Goal: Information Seeking & Learning: Check status

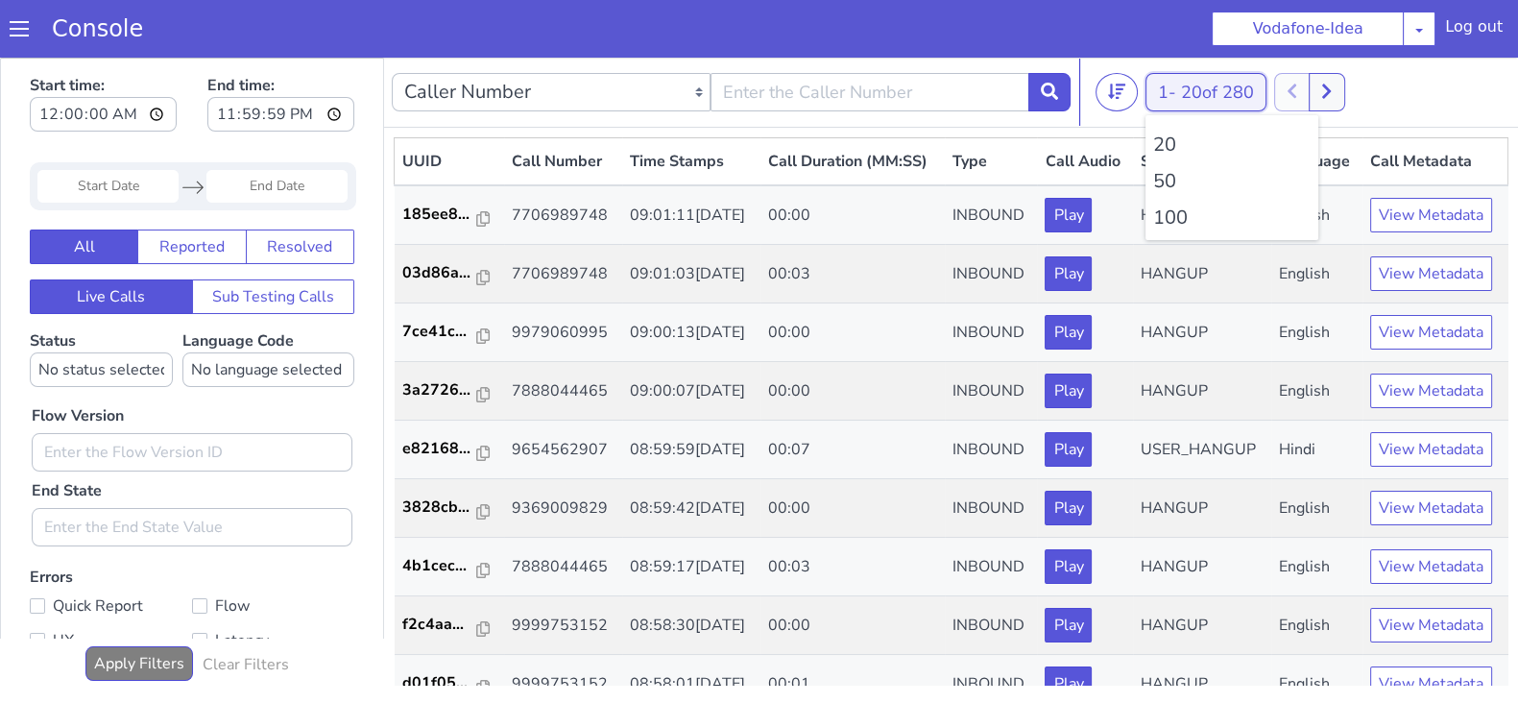
click at [1166, 90] on button "1 - 20 of 280" at bounding box center [1205, 92] width 121 height 38
click at [1153, 215] on li "100" at bounding box center [1231, 218] width 157 height 29
click at [1179, 218] on li "100" at bounding box center [1231, 218] width 157 height 29
click at [1178, 218] on li "100" at bounding box center [1231, 218] width 157 height 29
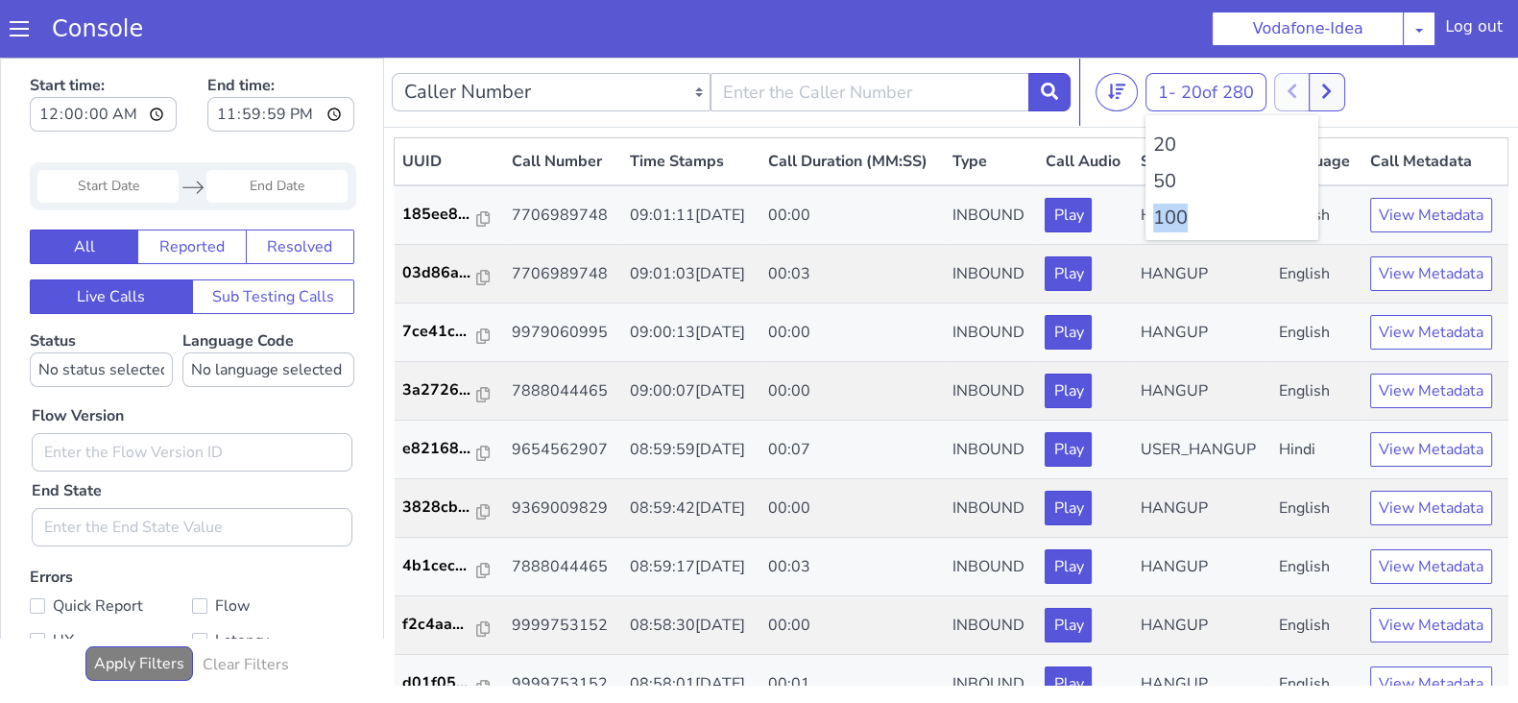
click at [1178, 218] on li "100" at bounding box center [1231, 218] width 157 height 29
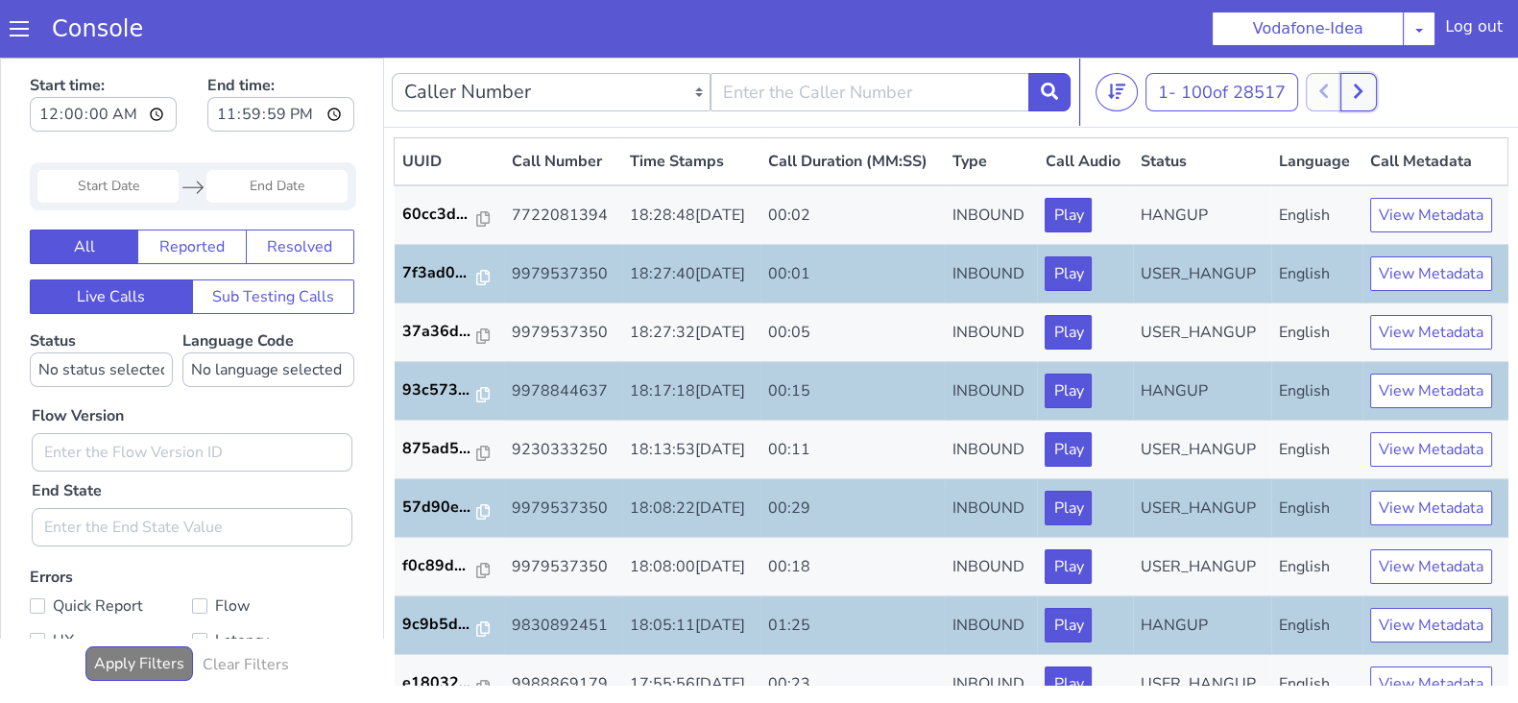
click at [1358, 87] on icon at bounding box center [1358, 91] width 11 height 17
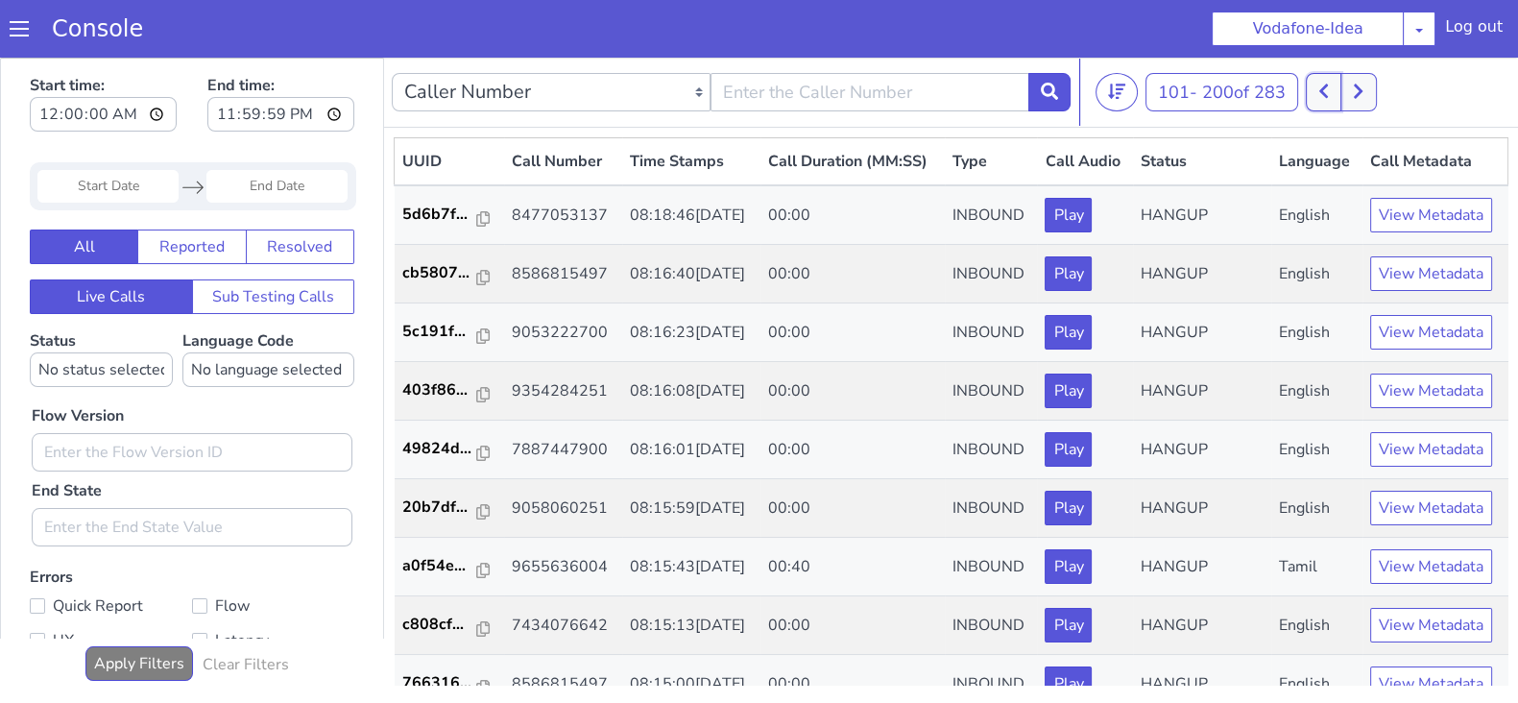
click at [1339, 88] on button at bounding box center [1324, 92] width 36 height 38
click at [1341, 89] on icon at bounding box center [1336, 91] width 9 height 14
click at [1325, 85] on icon at bounding box center [1323, 91] width 11 height 17
click at [1339, 88] on icon at bounding box center [1336, 91] width 11 height 17
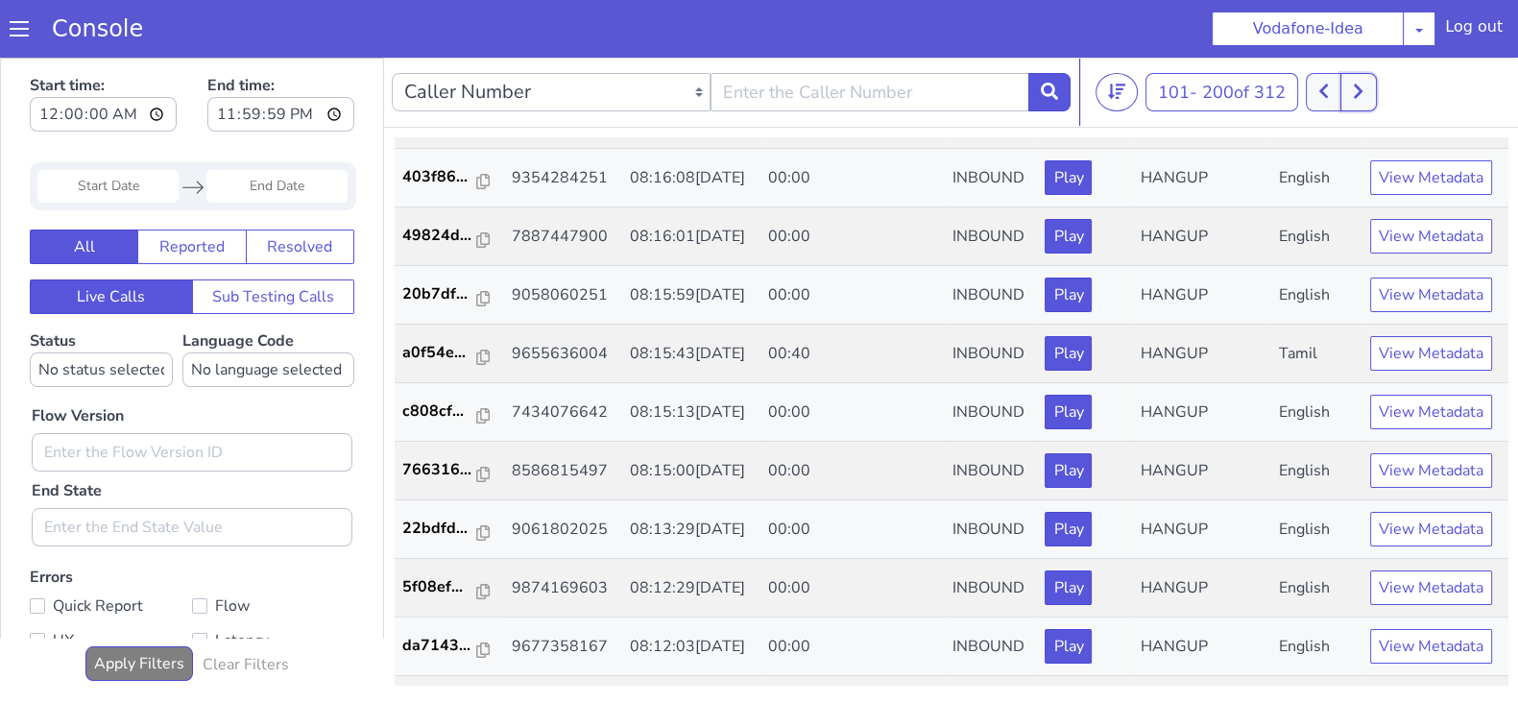
scroll to position [2085, 0]
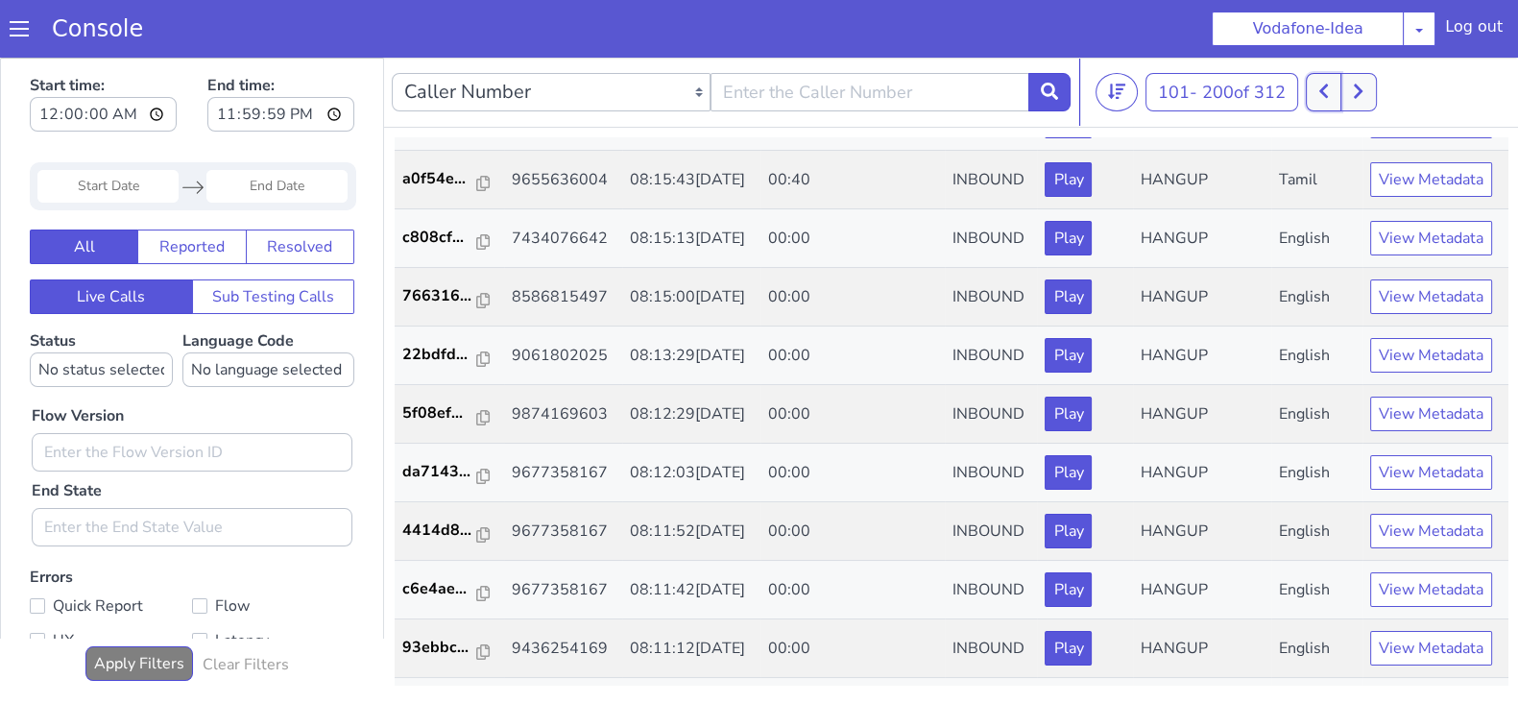
click at [1326, 87] on icon at bounding box center [1323, 91] width 11 height 17
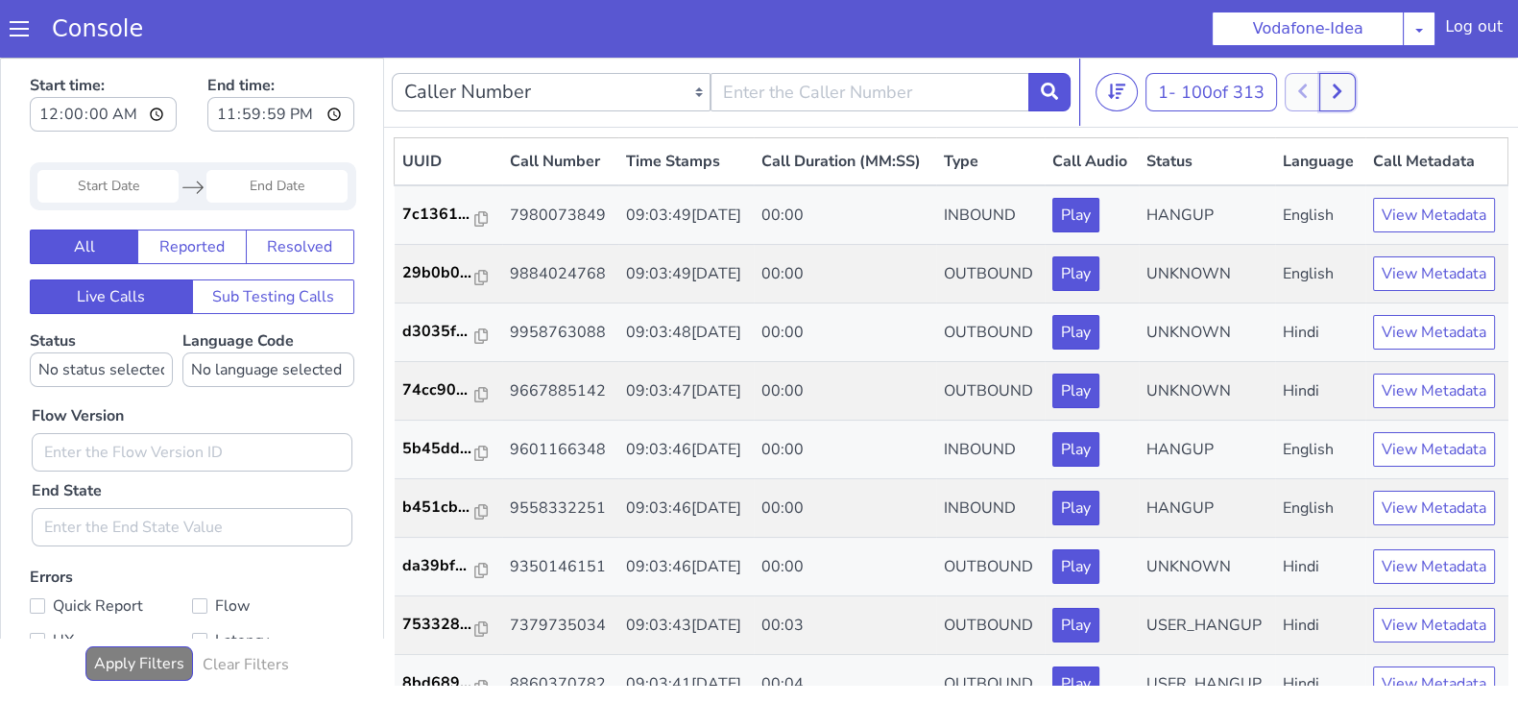
click at [1340, 90] on icon at bounding box center [1336, 91] width 11 height 17
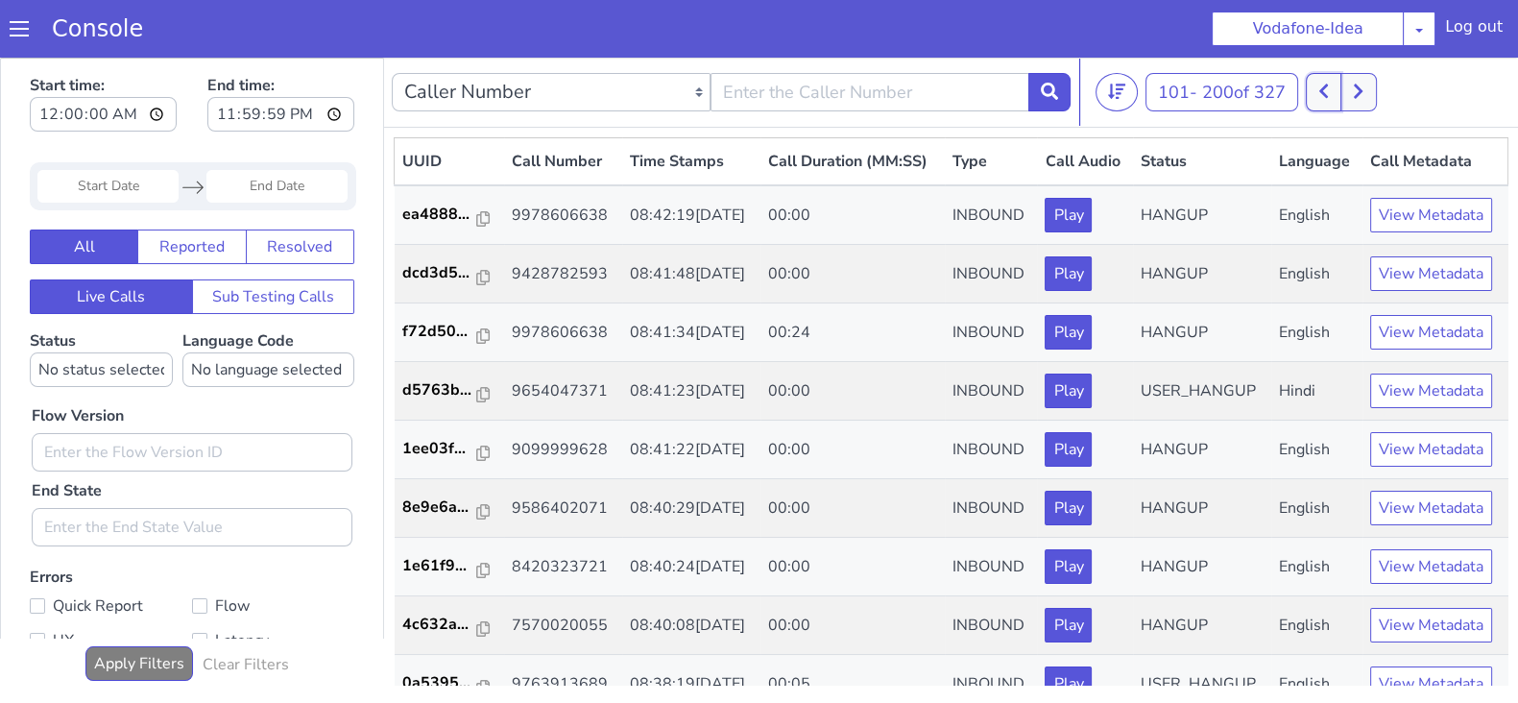
click at [1326, 89] on icon at bounding box center [1323, 91] width 9 height 14
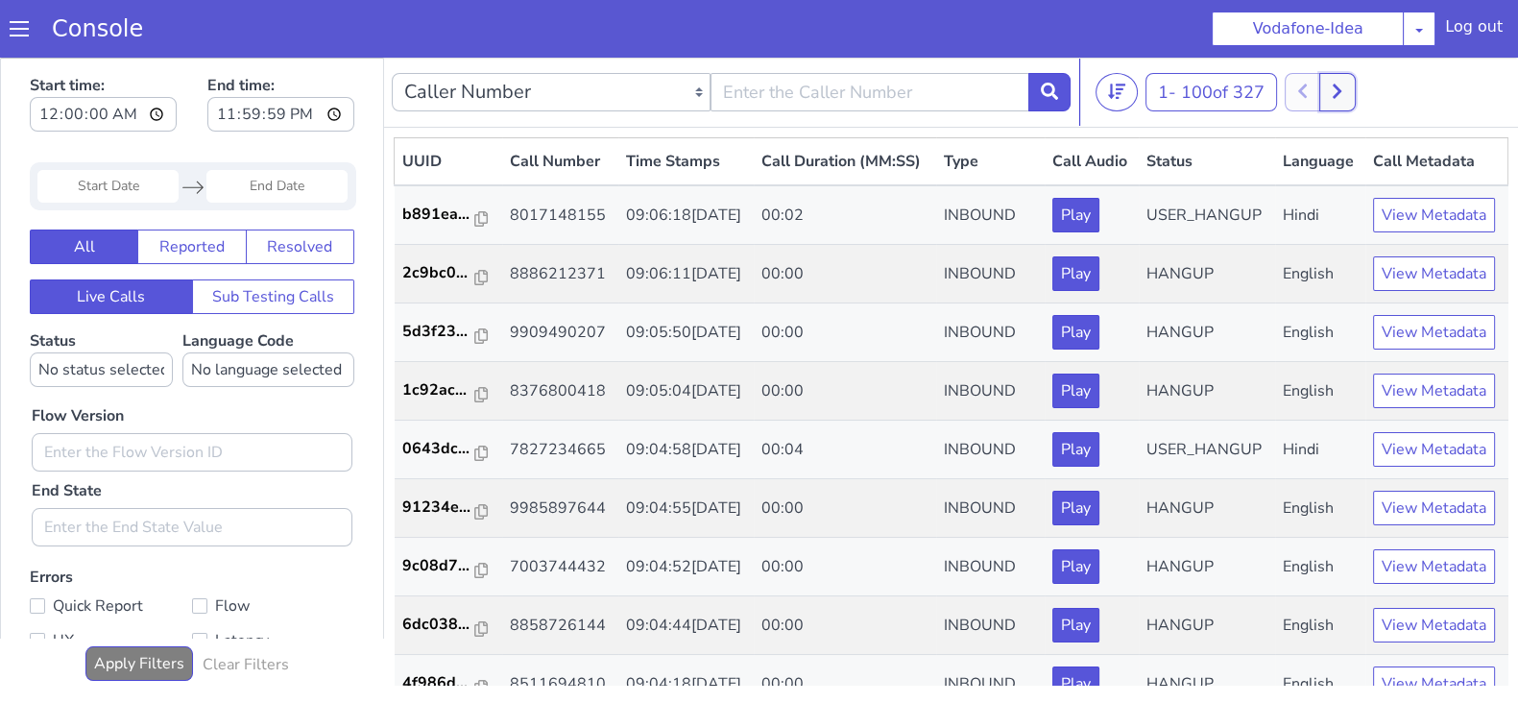
click at [1334, 89] on button at bounding box center [1337, 92] width 36 height 38
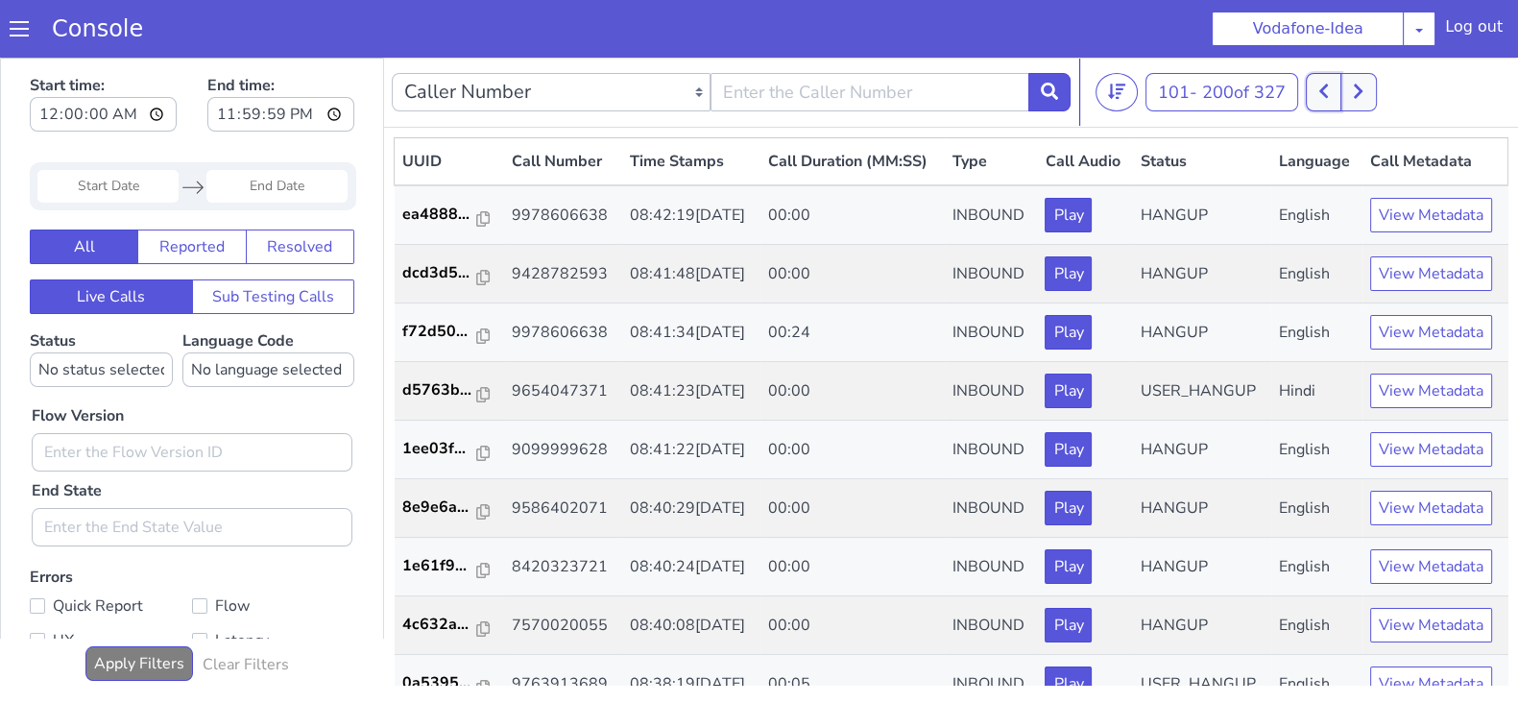
click at [1329, 87] on icon at bounding box center [1323, 91] width 11 height 17
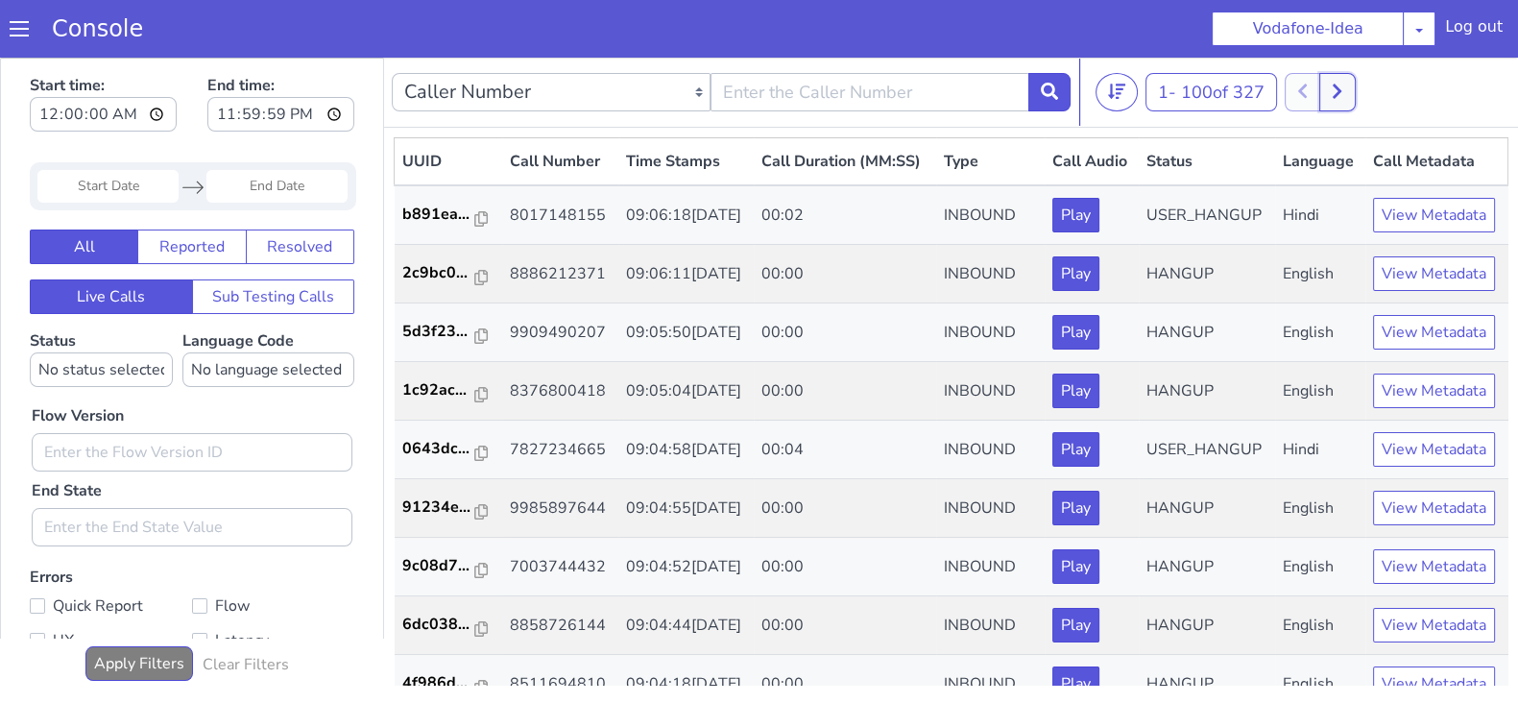
click at [1336, 89] on button at bounding box center [1337, 92] width 36 height 38
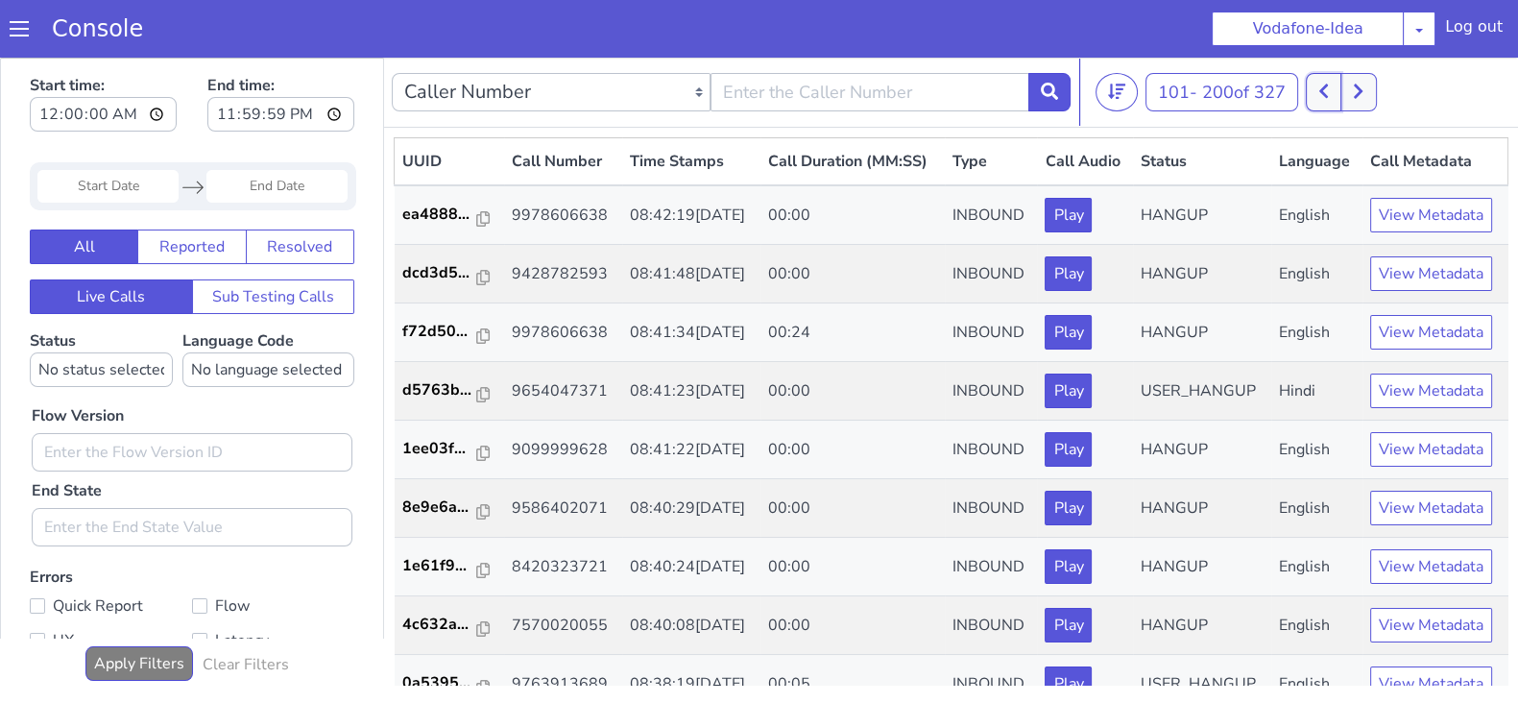
click at [1329, 89] on icon at bounding box center [1323, 91] width 11 height 17
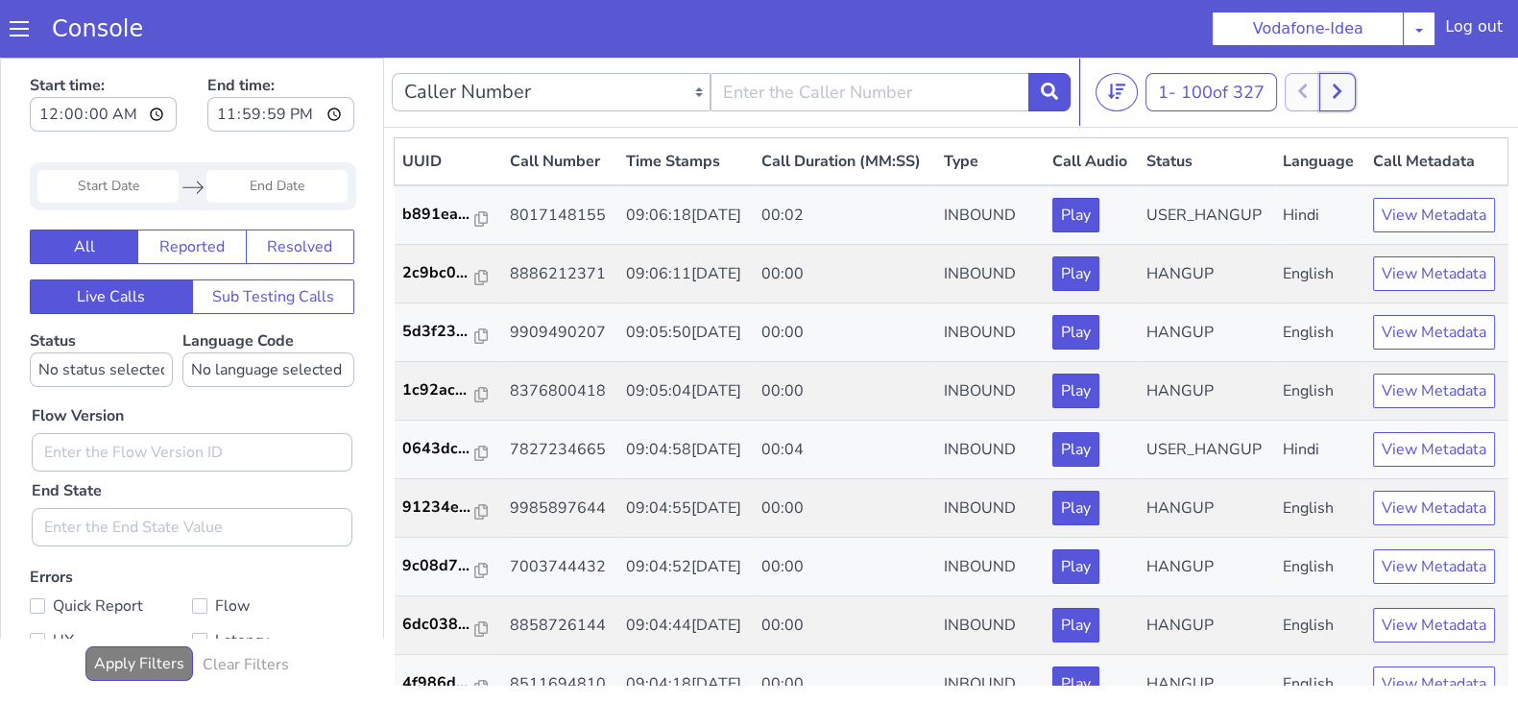
click at [1339, 89] on icon at bounding box center [1336, 91] width 11 height 17
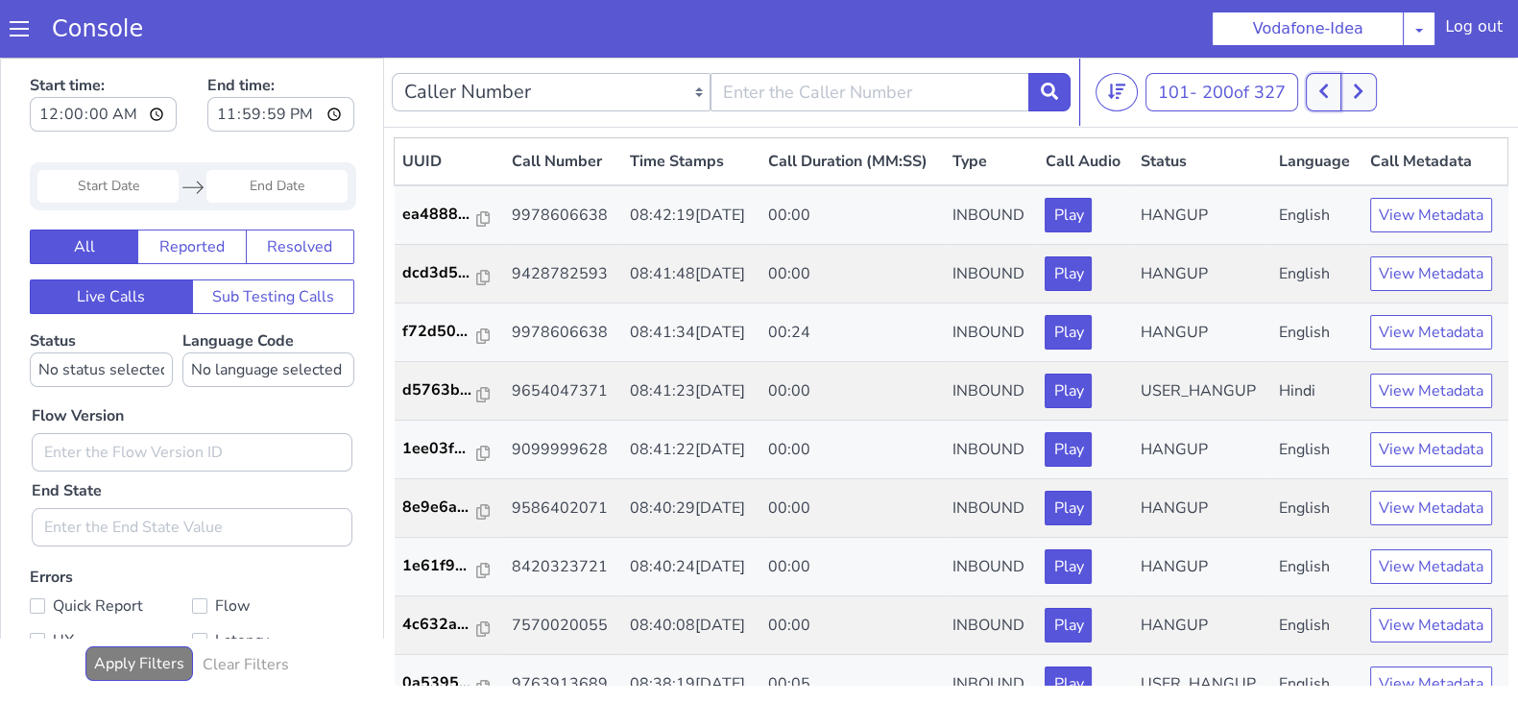
click at [1329, 88] on icon at bounding box center [1323, 91] width 11 height 17
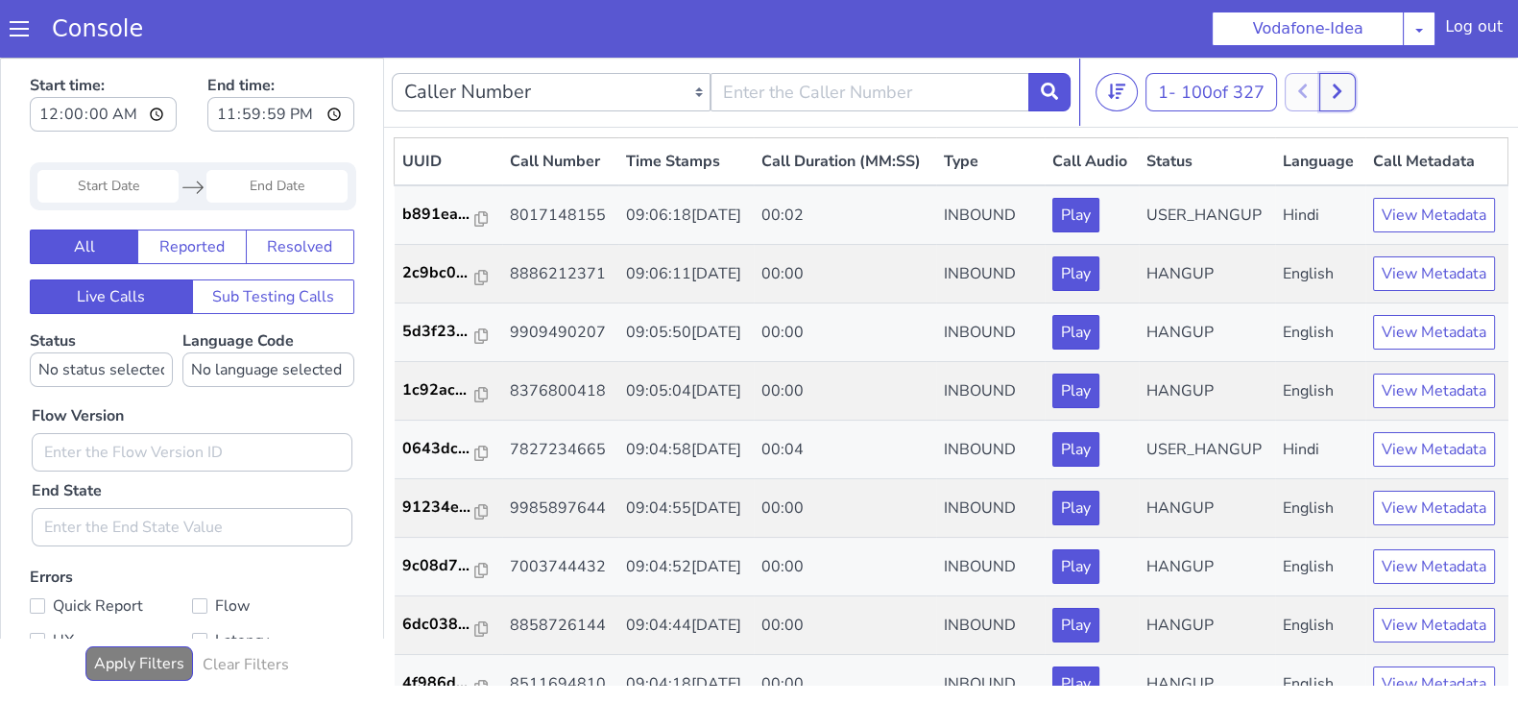
click at [1335, 88] on icon at bounding box center [1336, 91] width 11 height 17
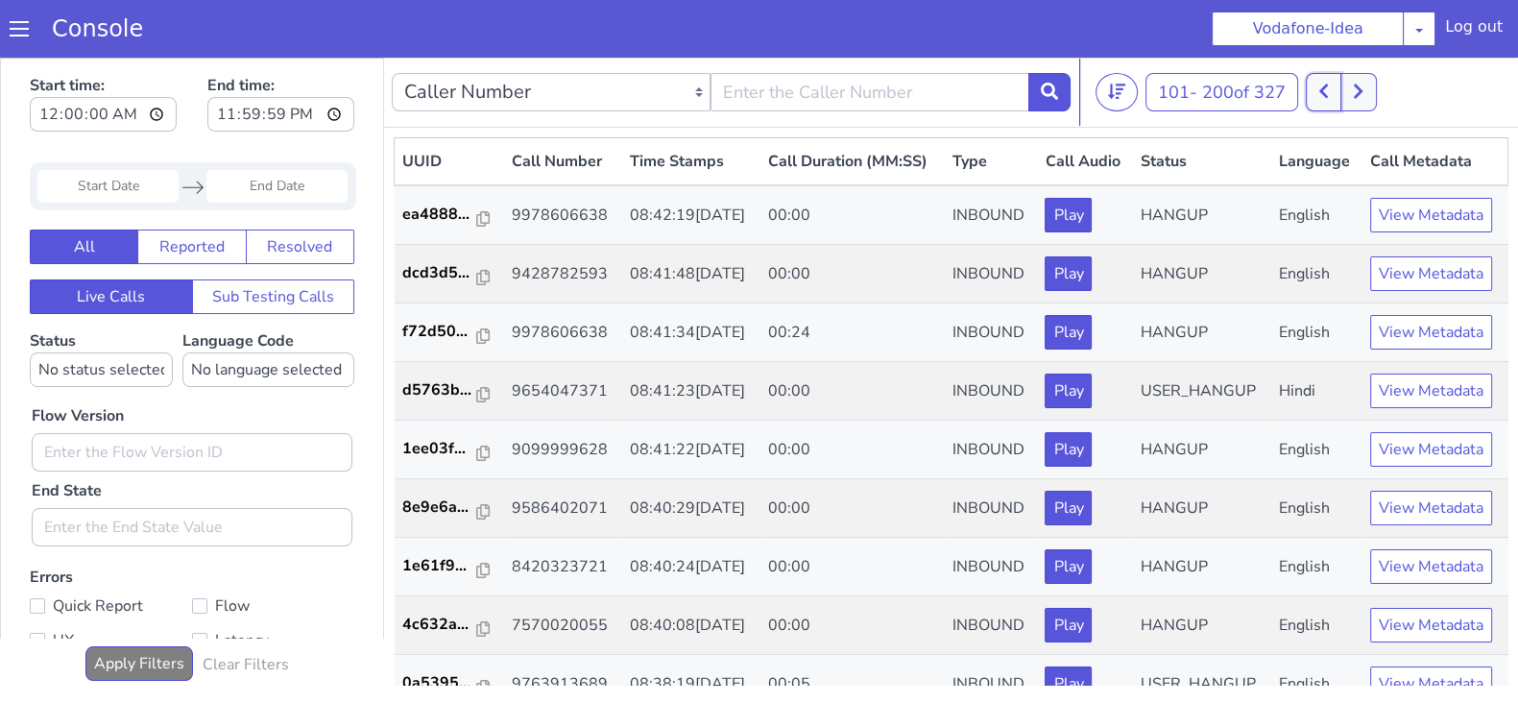
click at [1323, 88] on icon at bounding box center [1323, 91] width 11 height 17
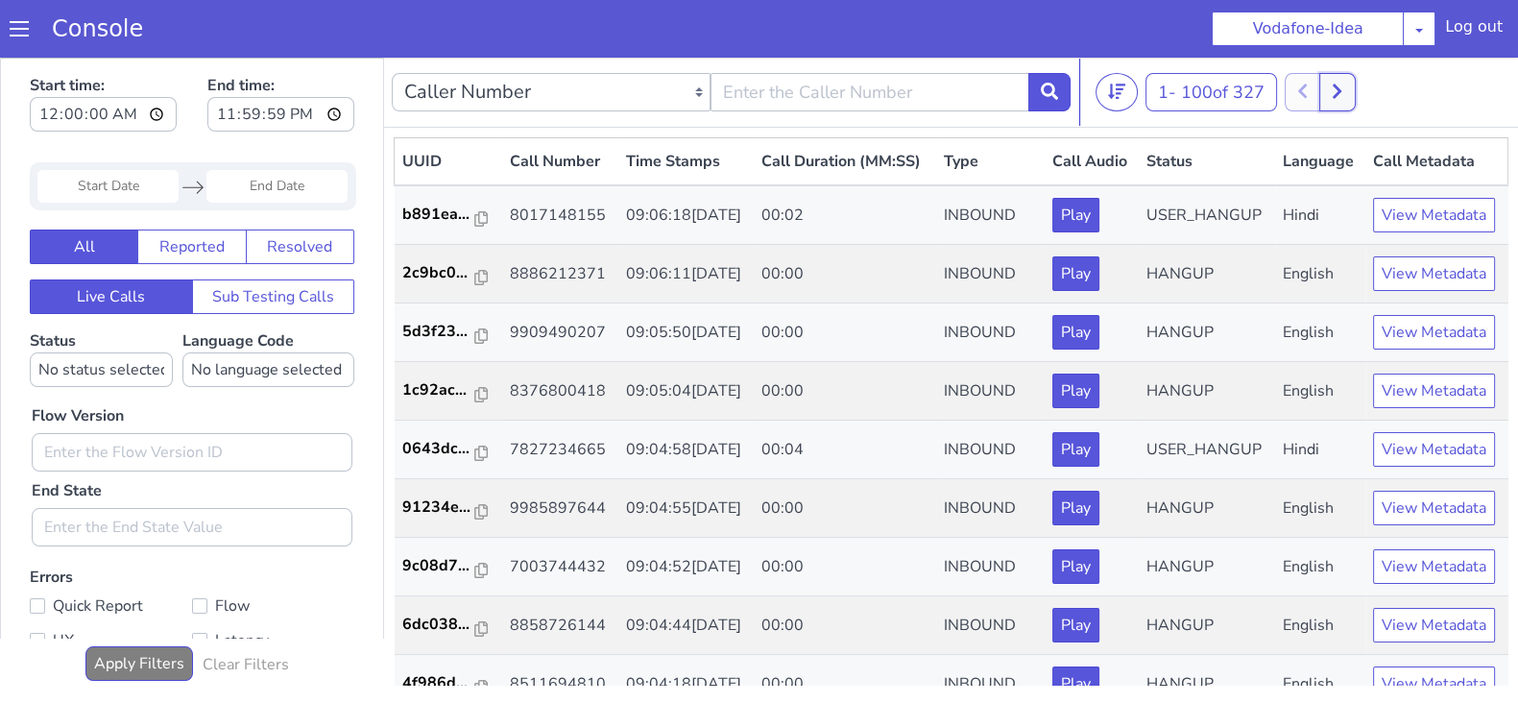
click at [1339, 97] on icon at bounding box center [1336, 91] width 11 height 17
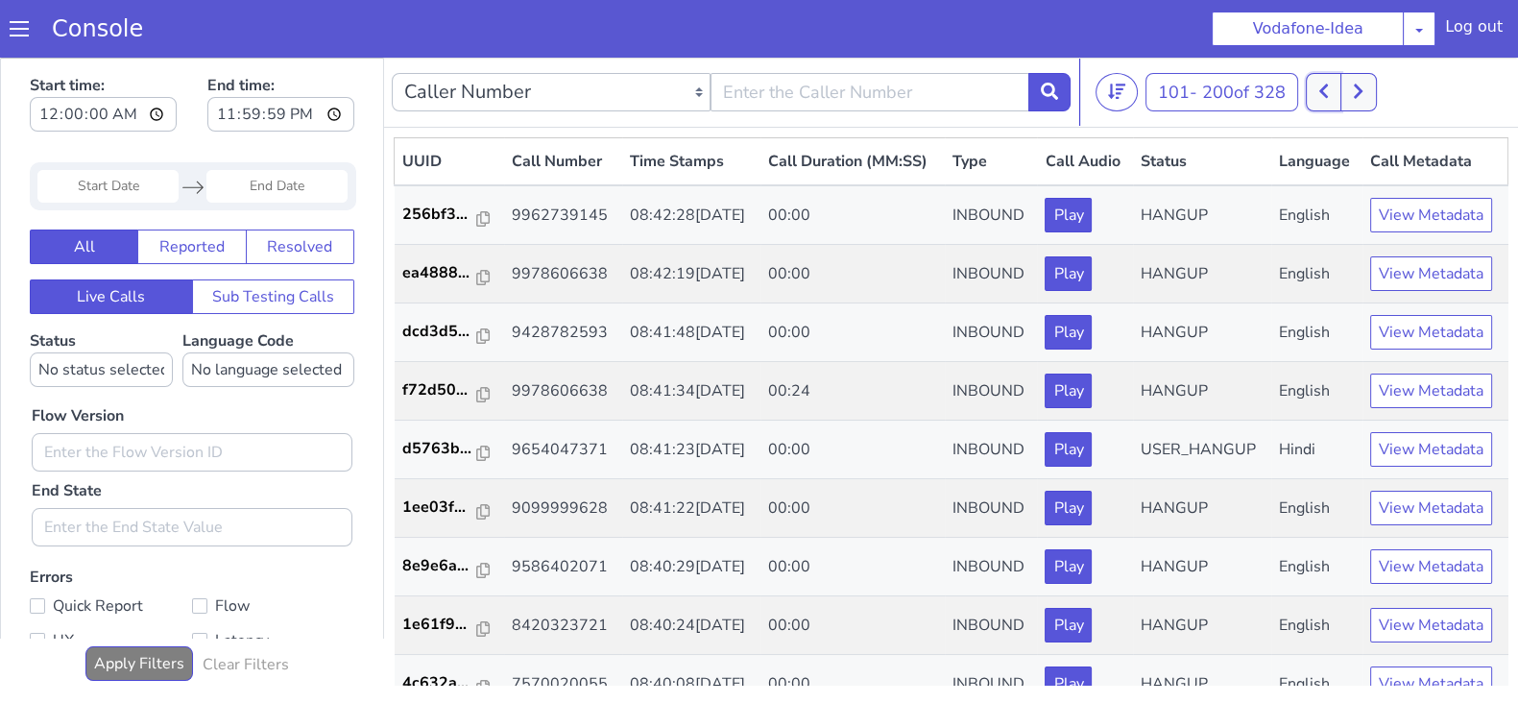
click at [1329, 93] on icon at bounding box center [1323, 91] width 11 height 17
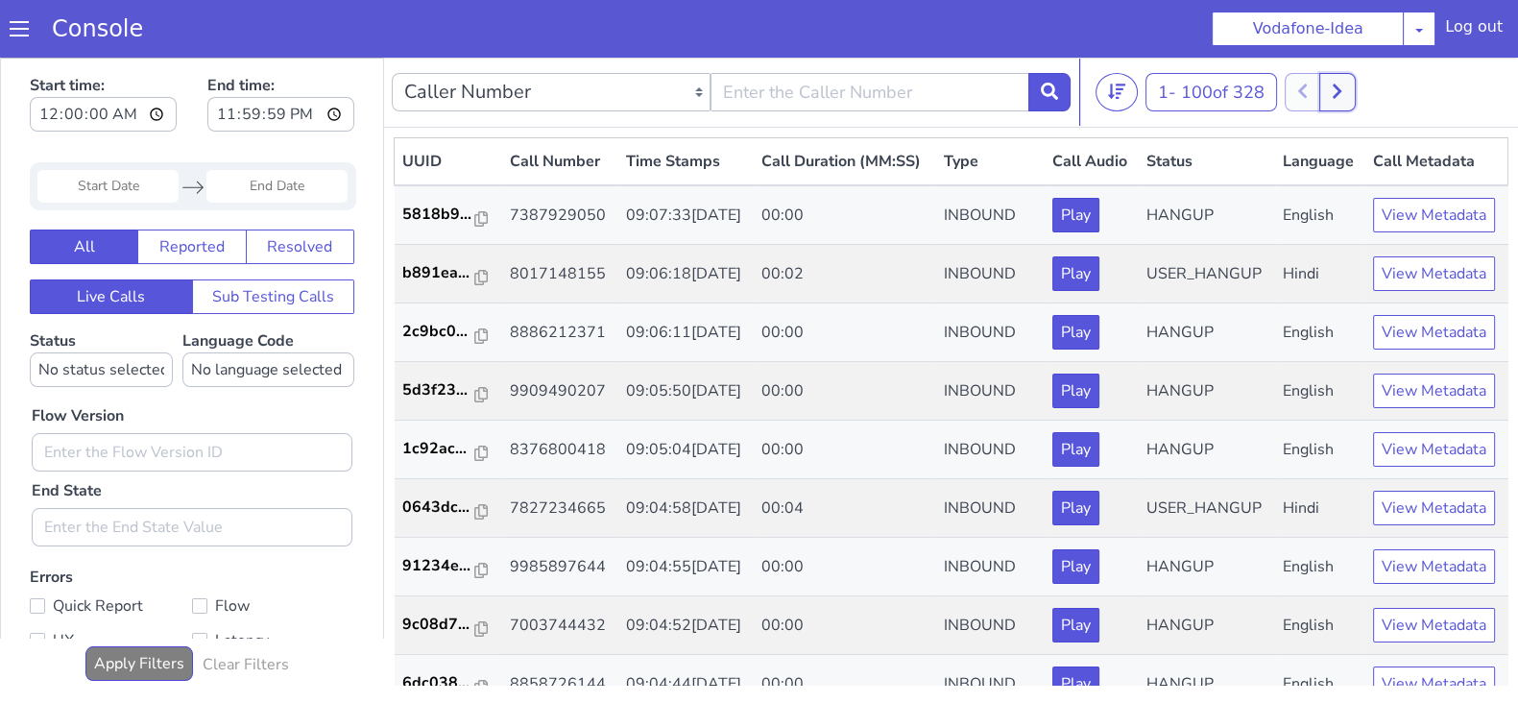
click at [1341, 95] on icon at bounding box center [1336, 91] width 9 height 14
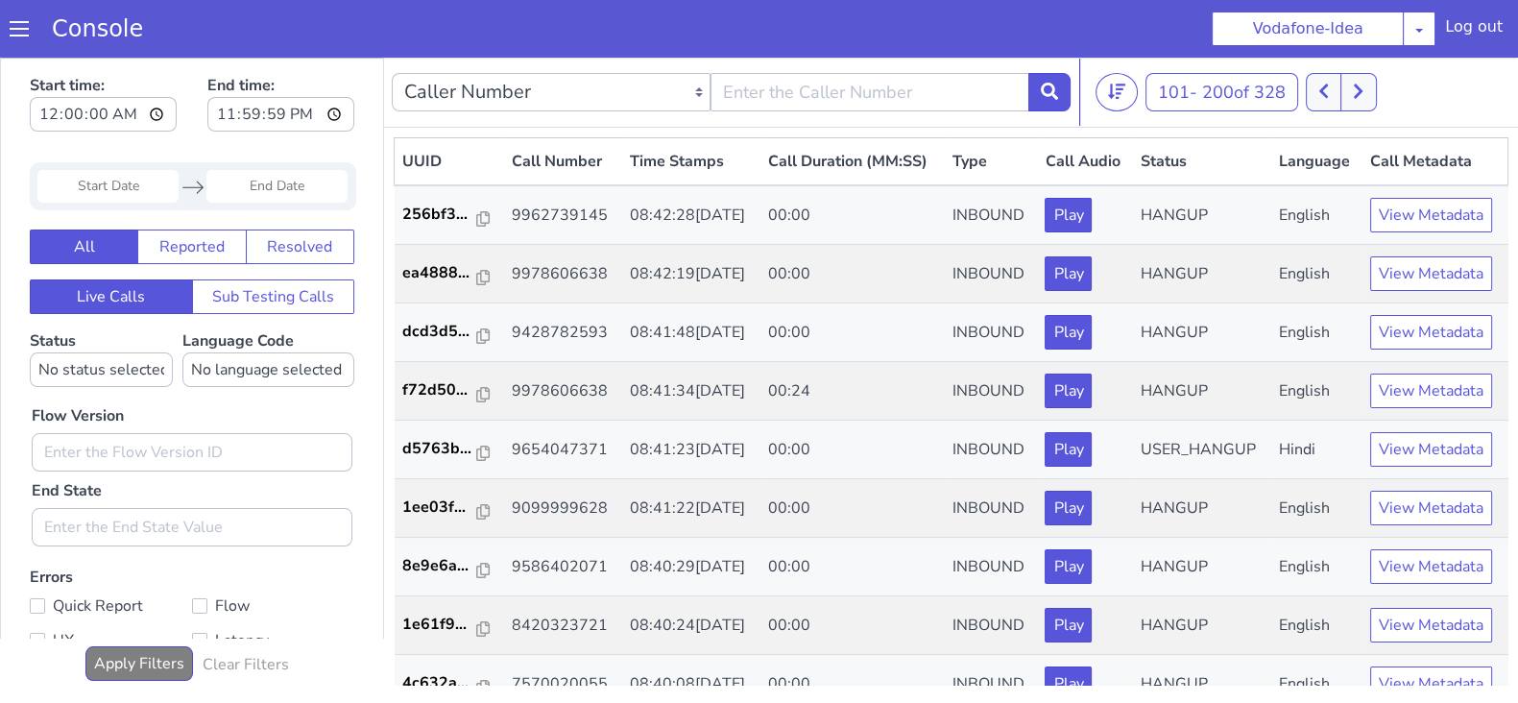
click at [1303, 102] on div "101 - 200 of 328 20 50 100" at bounding box center [1302, 92] width 415 height 38
click at [1338, 88] on button at bounding box center [1324, 92] width 36 height 38
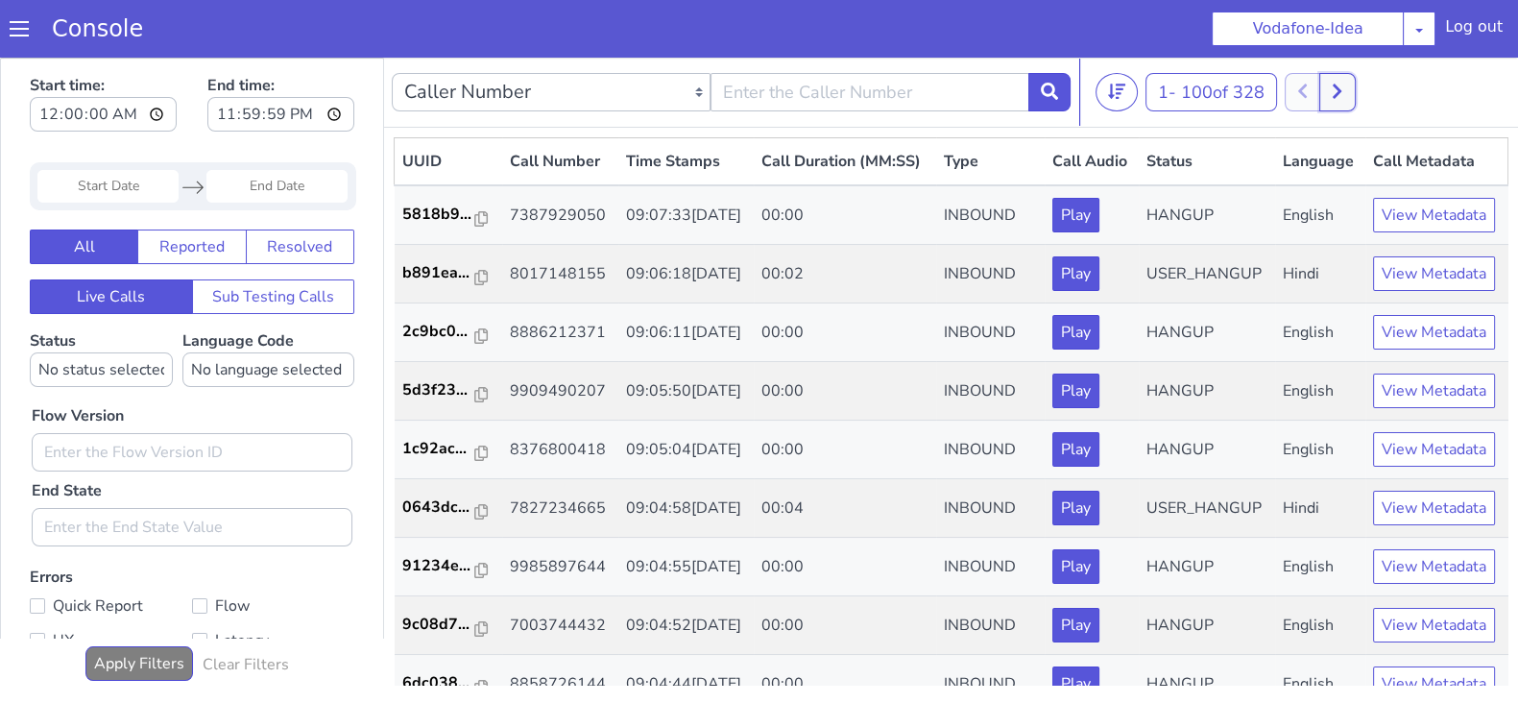
click at [1354, 84] on button at bounding box center [1337, 92] width 36 height 38
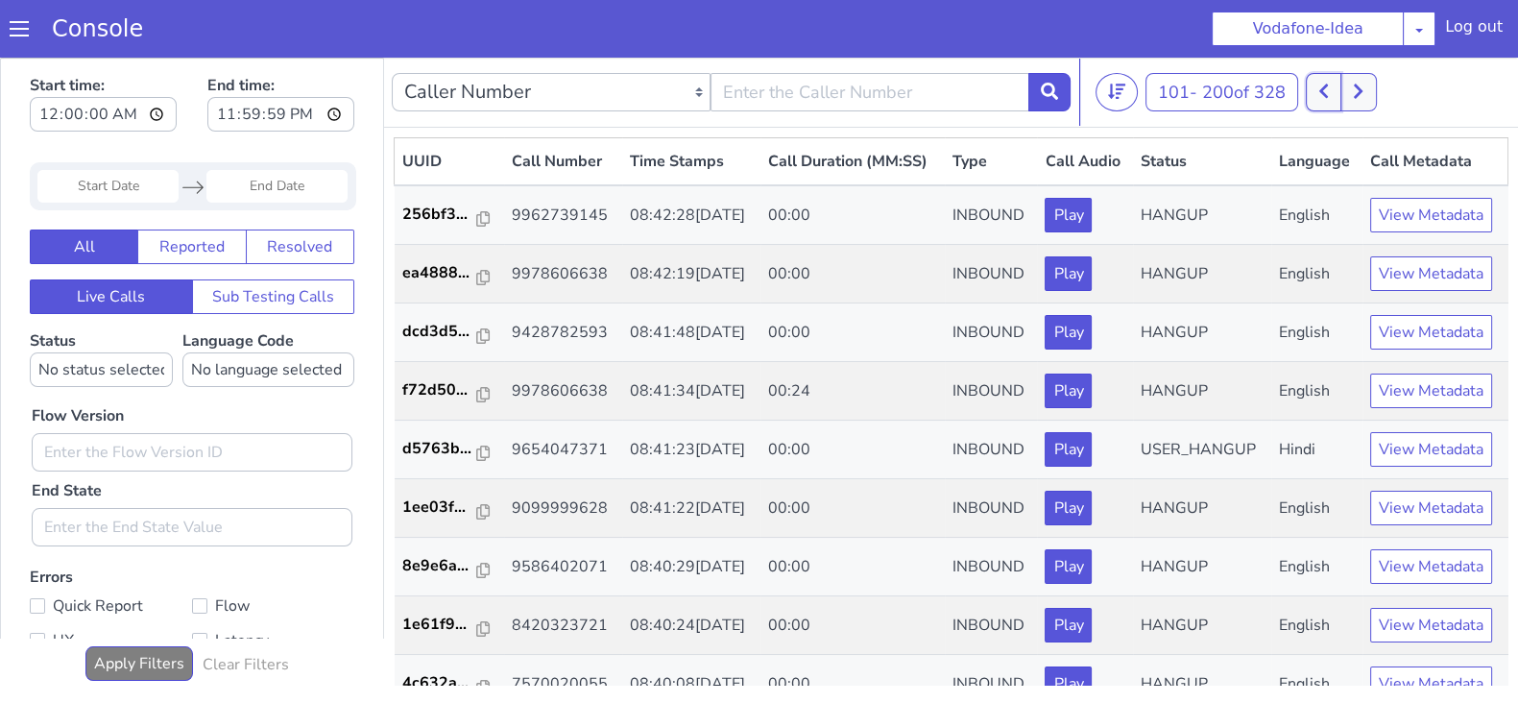
click at [1328, 92] on icon at bounding box center [1323, 91] width 9 height 14
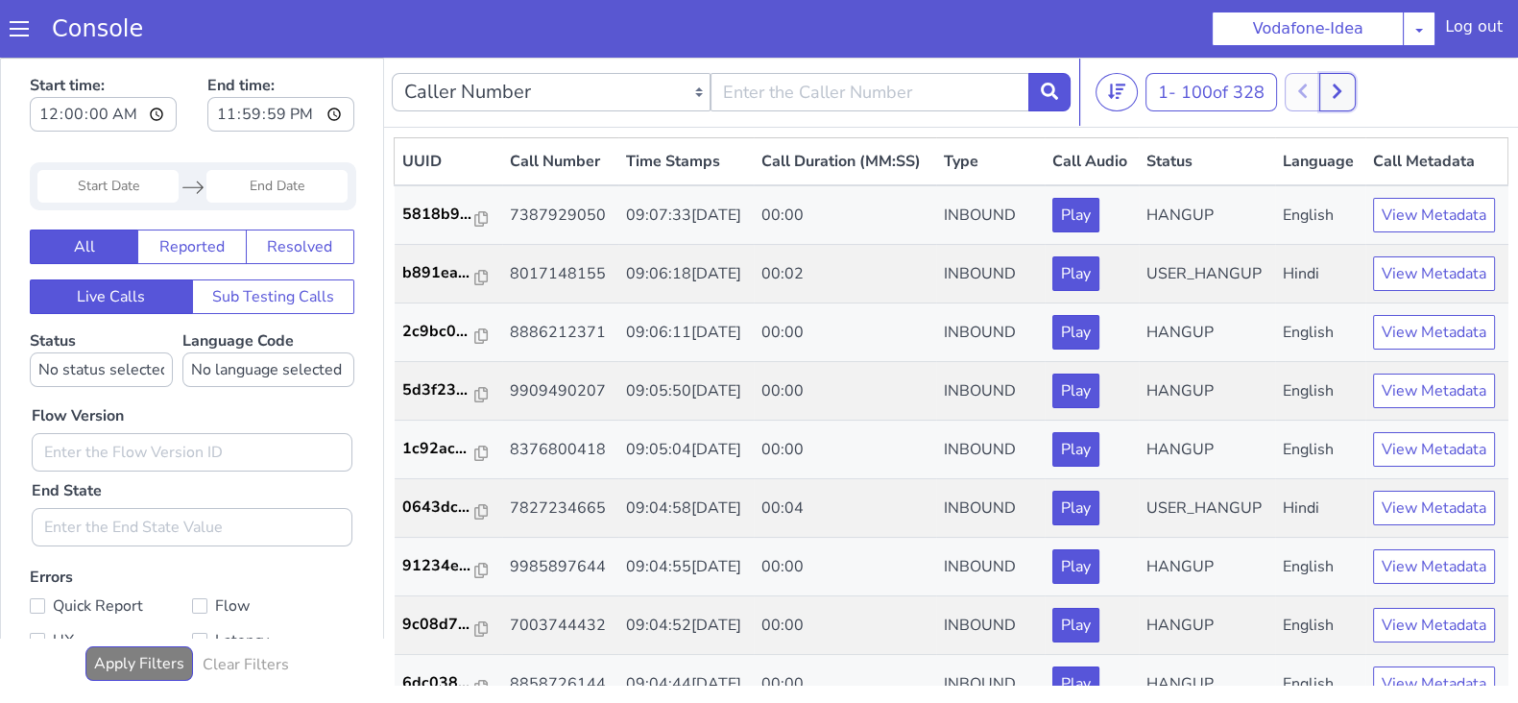
click at [1341, 93] on icon at bounding box center [1336, 91] width 9 height 14
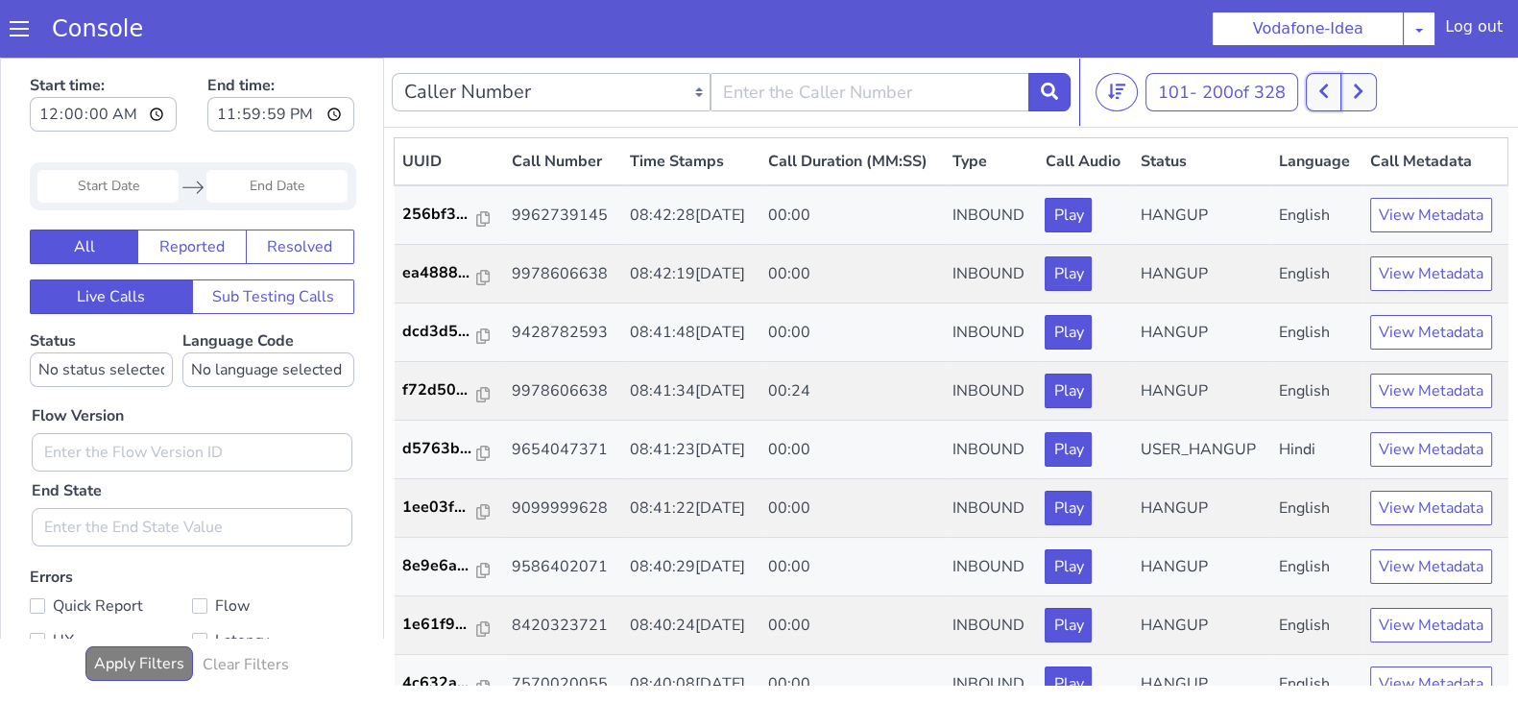
click at [1337, 91] on button at bounding box center [1324, 92] width 36 height 38
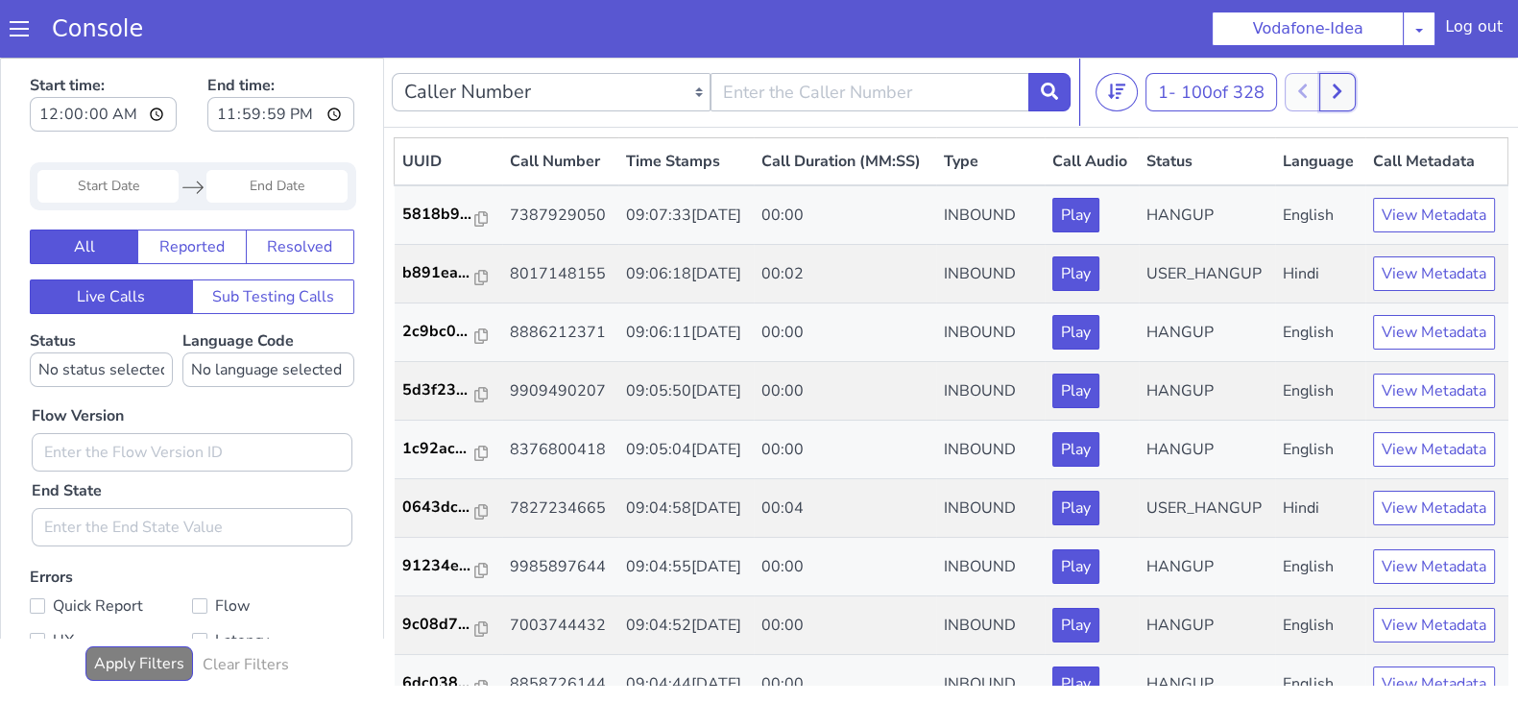
click at [1341, 92] on icon at bounding box center [1336, 91] width 9 height 14
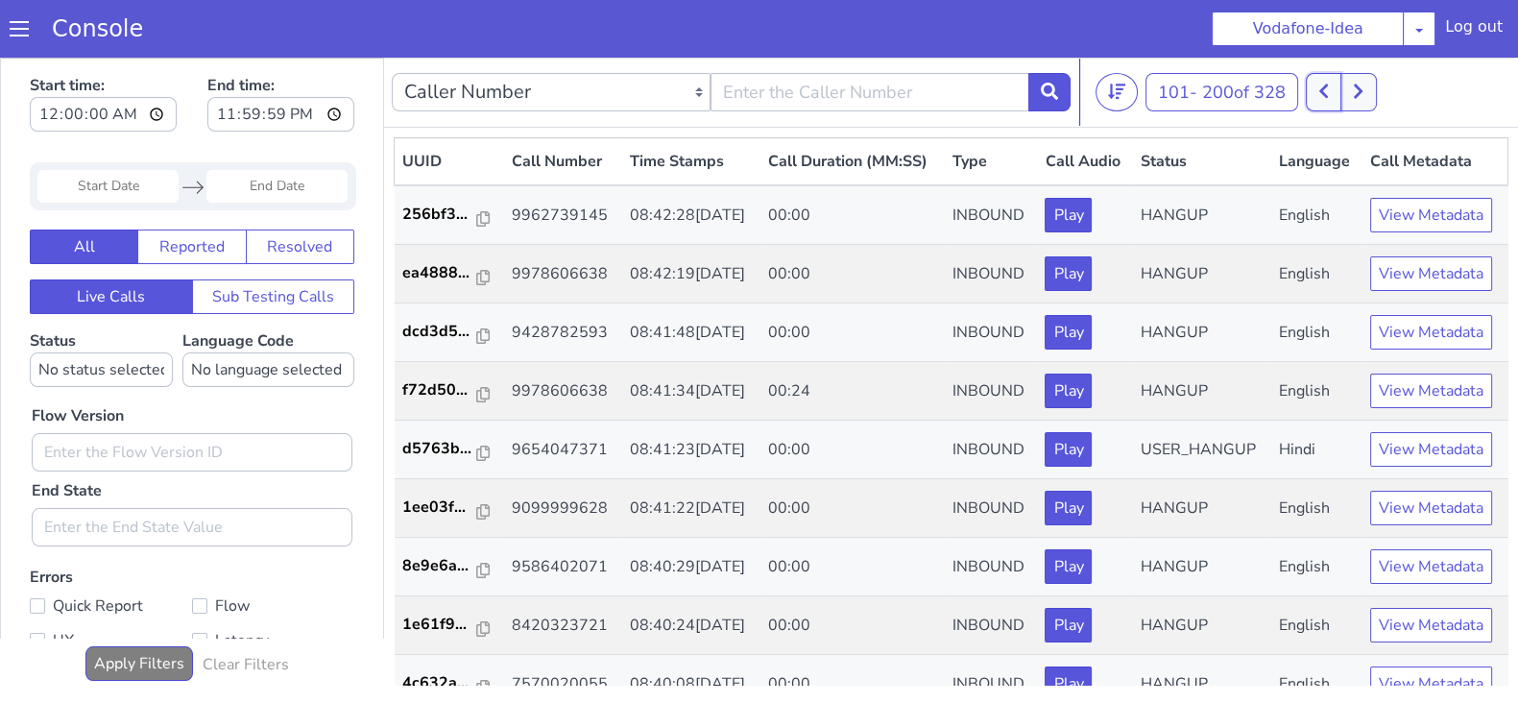
click at [1313, 89] on button at bounding box center [1324, 92] width 36 height 38
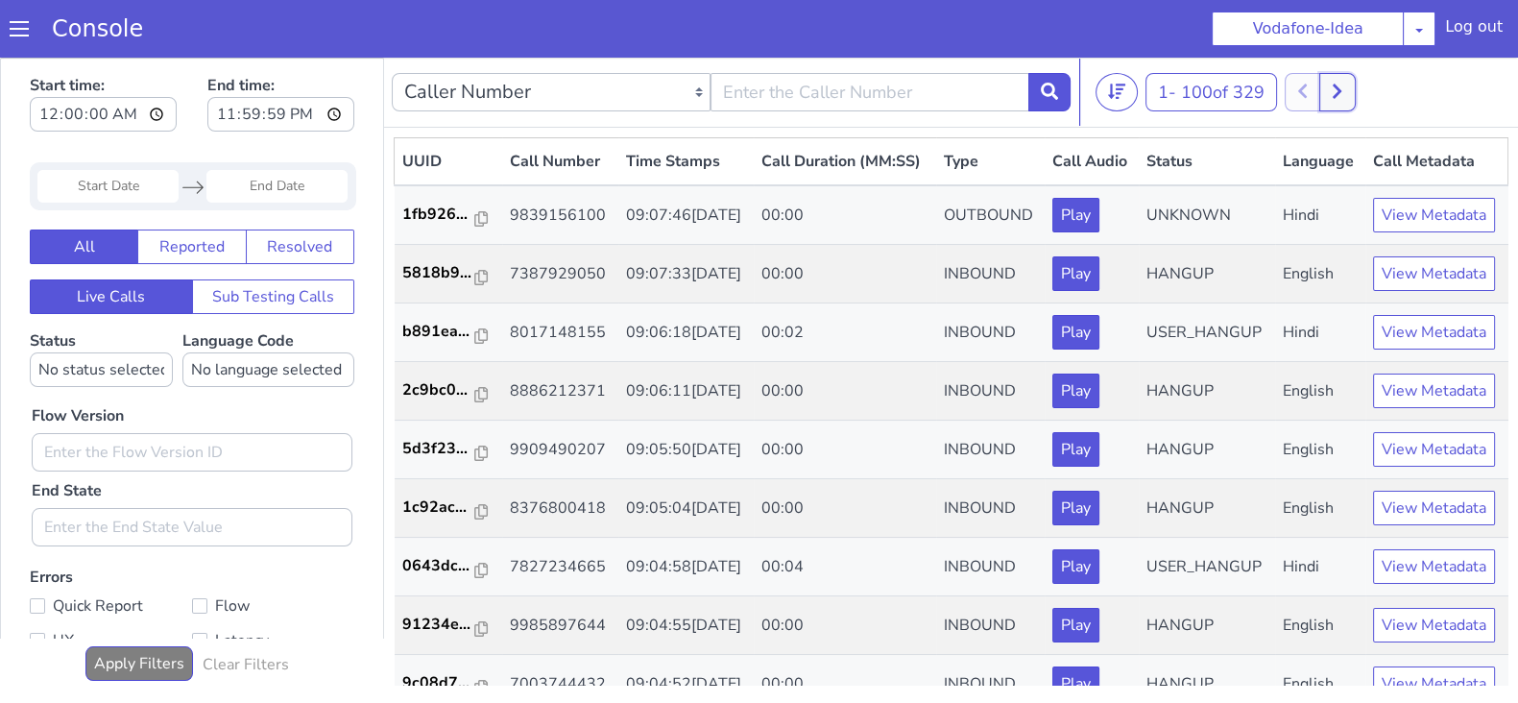
click at [1342, 98] on icon at bounding box center [1336, 91] width 11 height 17
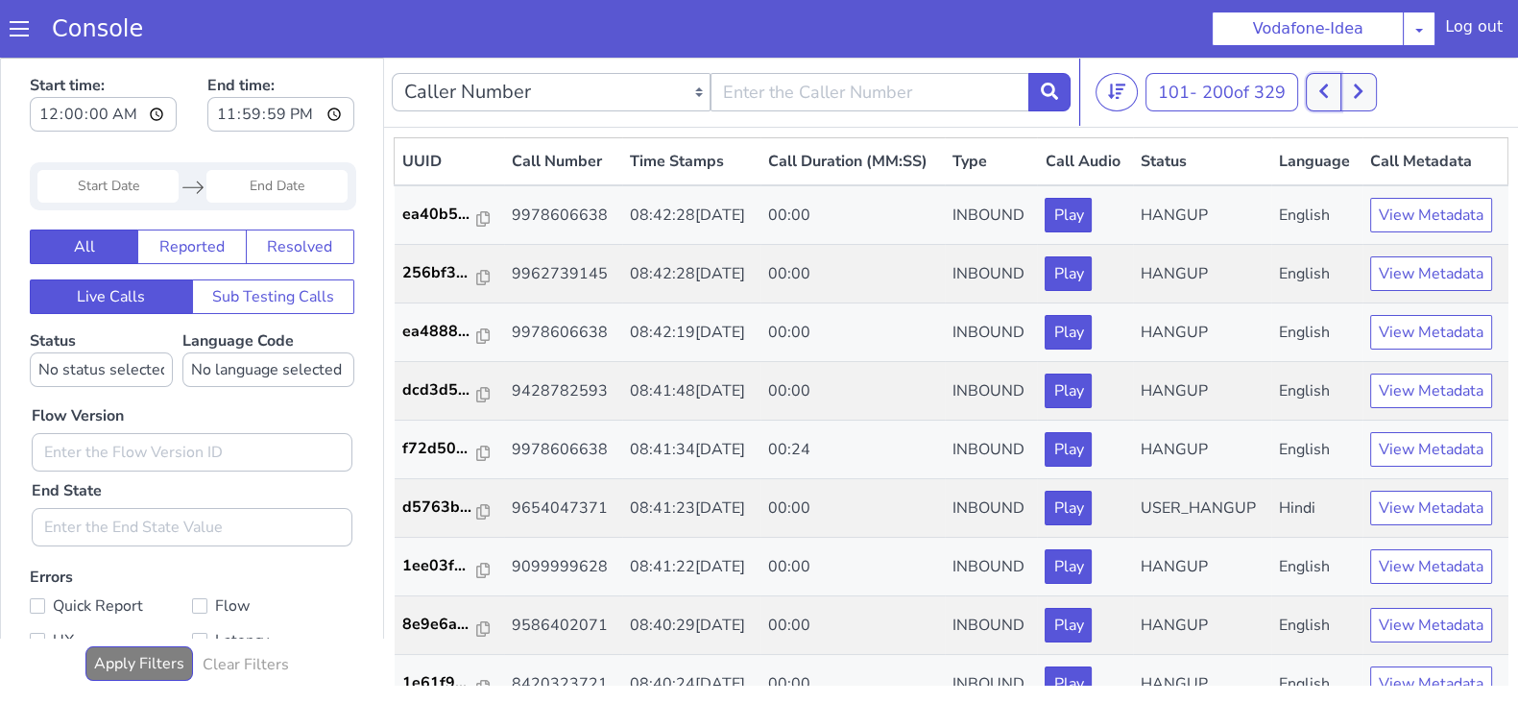
click at [1332, 99] on button at bounding box center [1324, 92] width 36 height 38
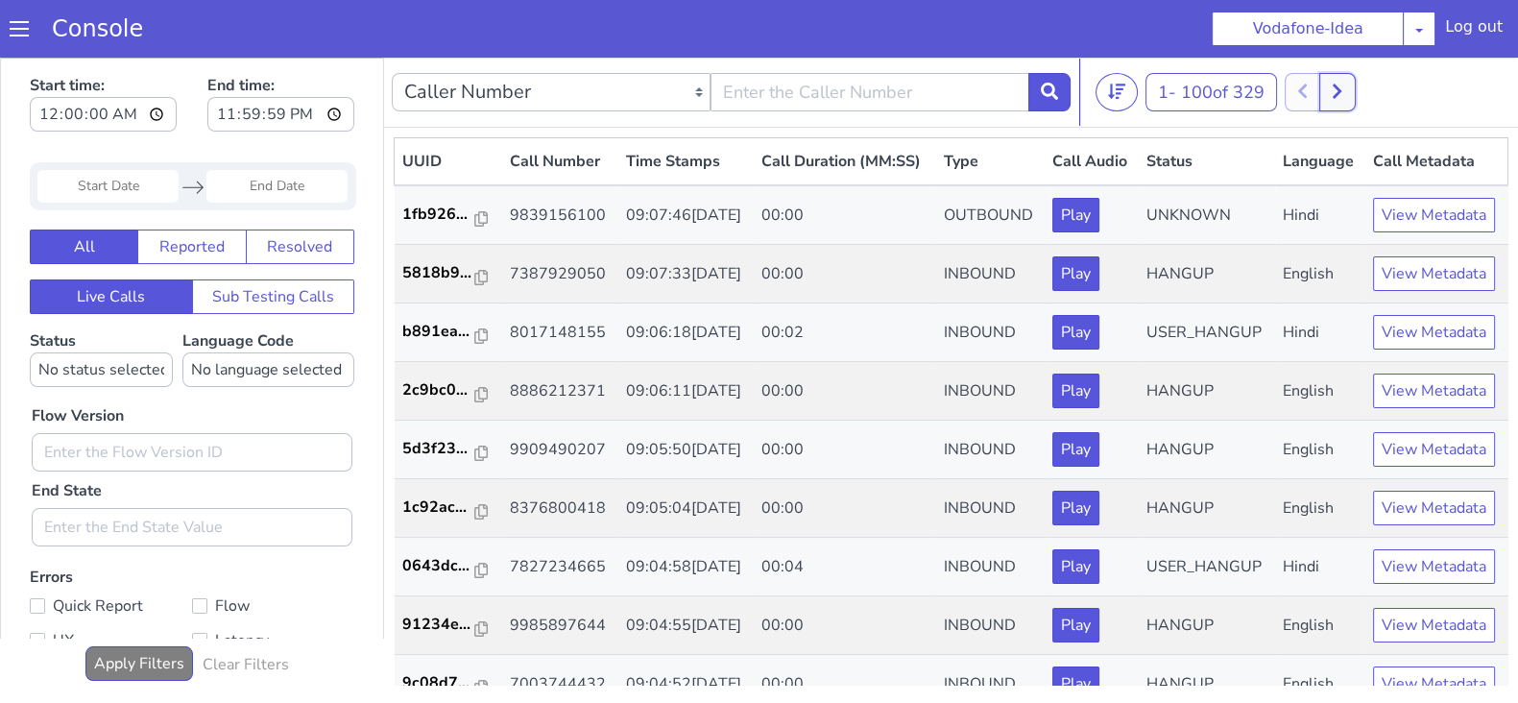
click at [1349, 84] on button at bounding box center [1337, 92] width 36 height 38
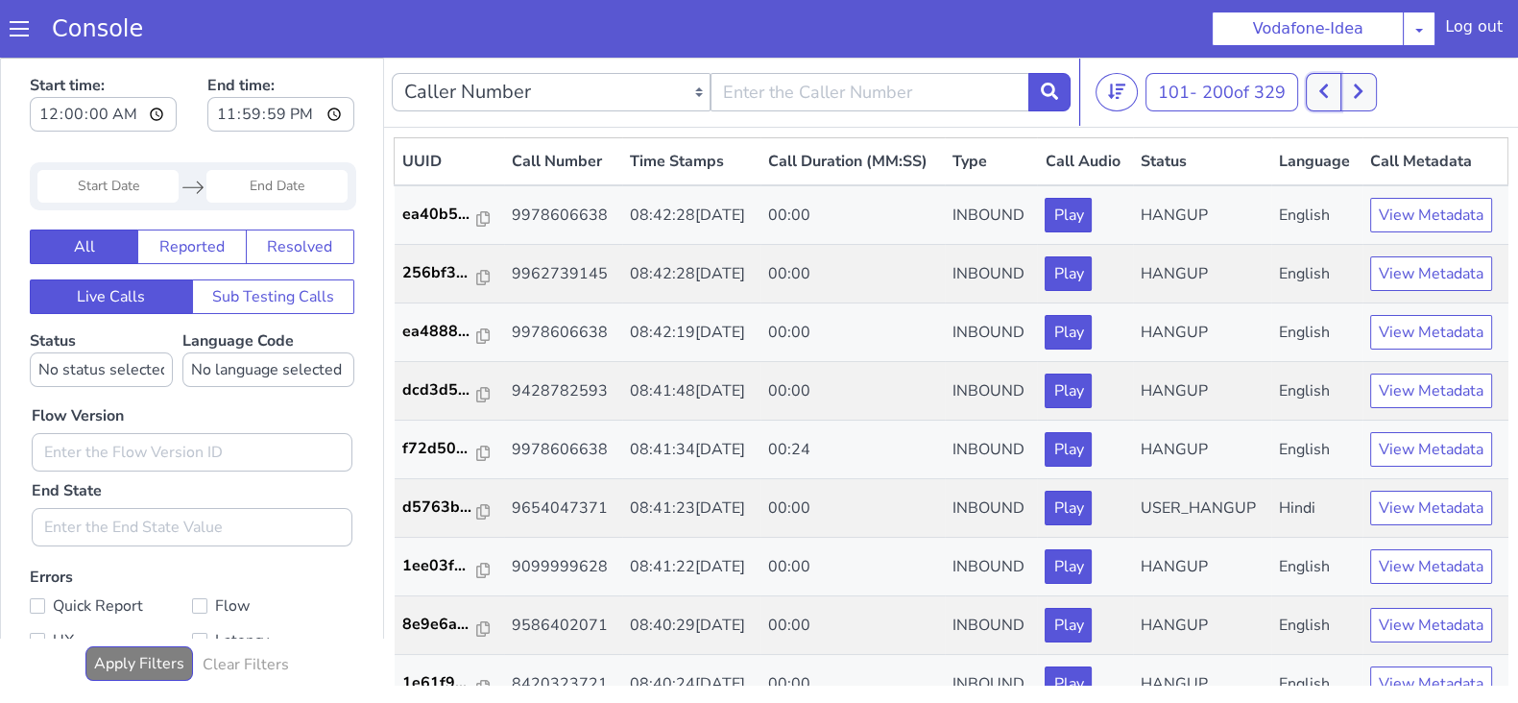
click at [1323, 89] on icon at bounding box center [1323, 91] width 11 height 17
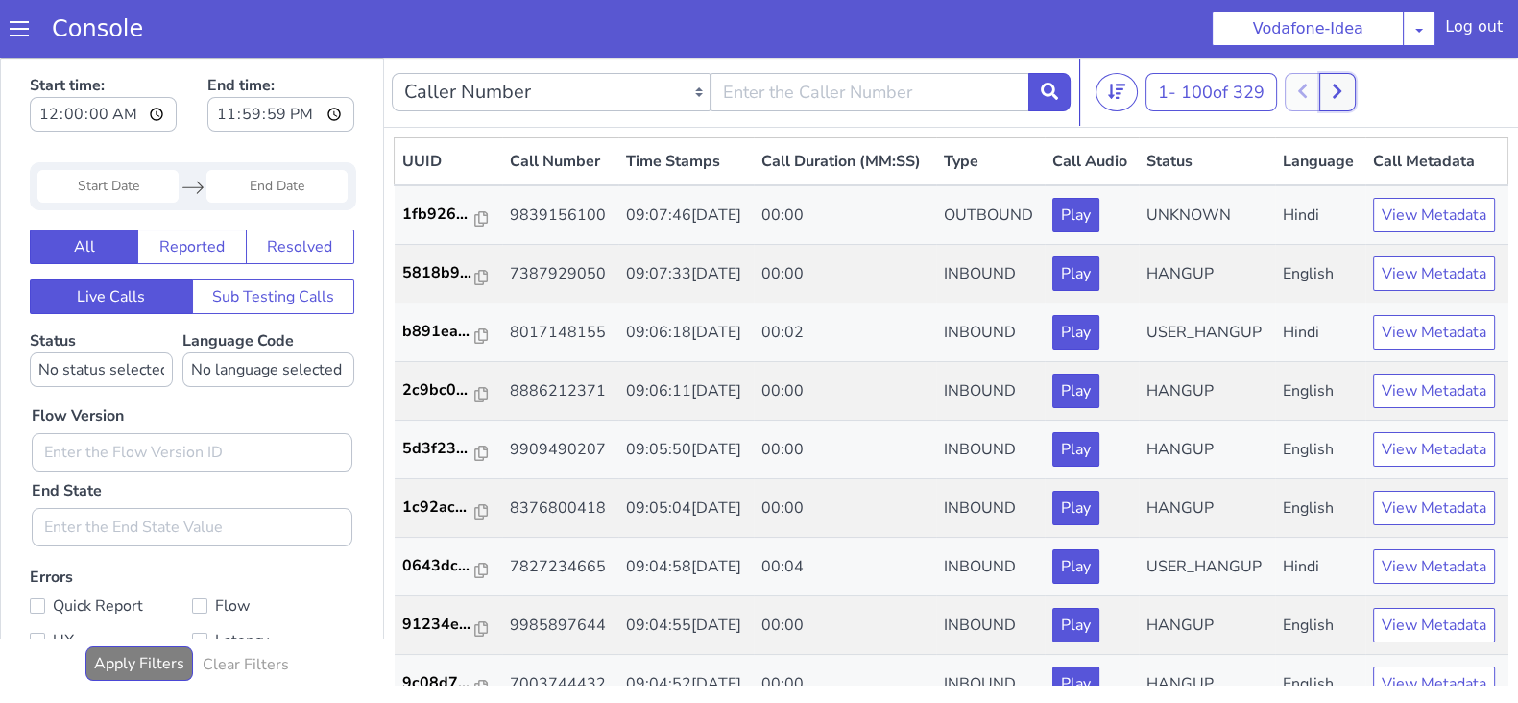
click at [1327, 89] on button at bounding box center [1337, 92] width 36 height 38
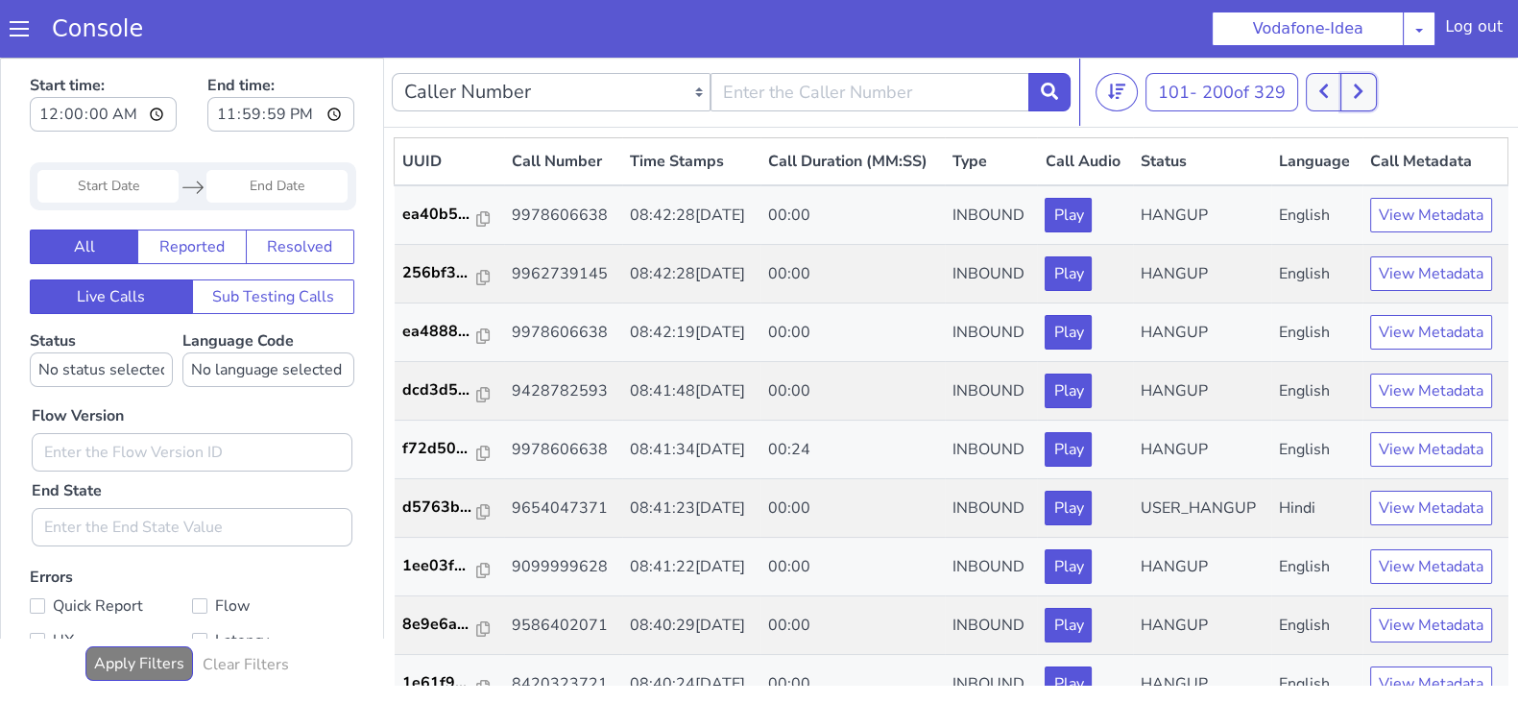
click at [1358, 89] on icon at bounding box center [1358, 91] width 11 height 17
click at [1329, 93] on icon at bounding box center [1323, 91] width 11 height 17
click at [1329, 94] on icon at bounding box center [1323, 91] width 11 height 17
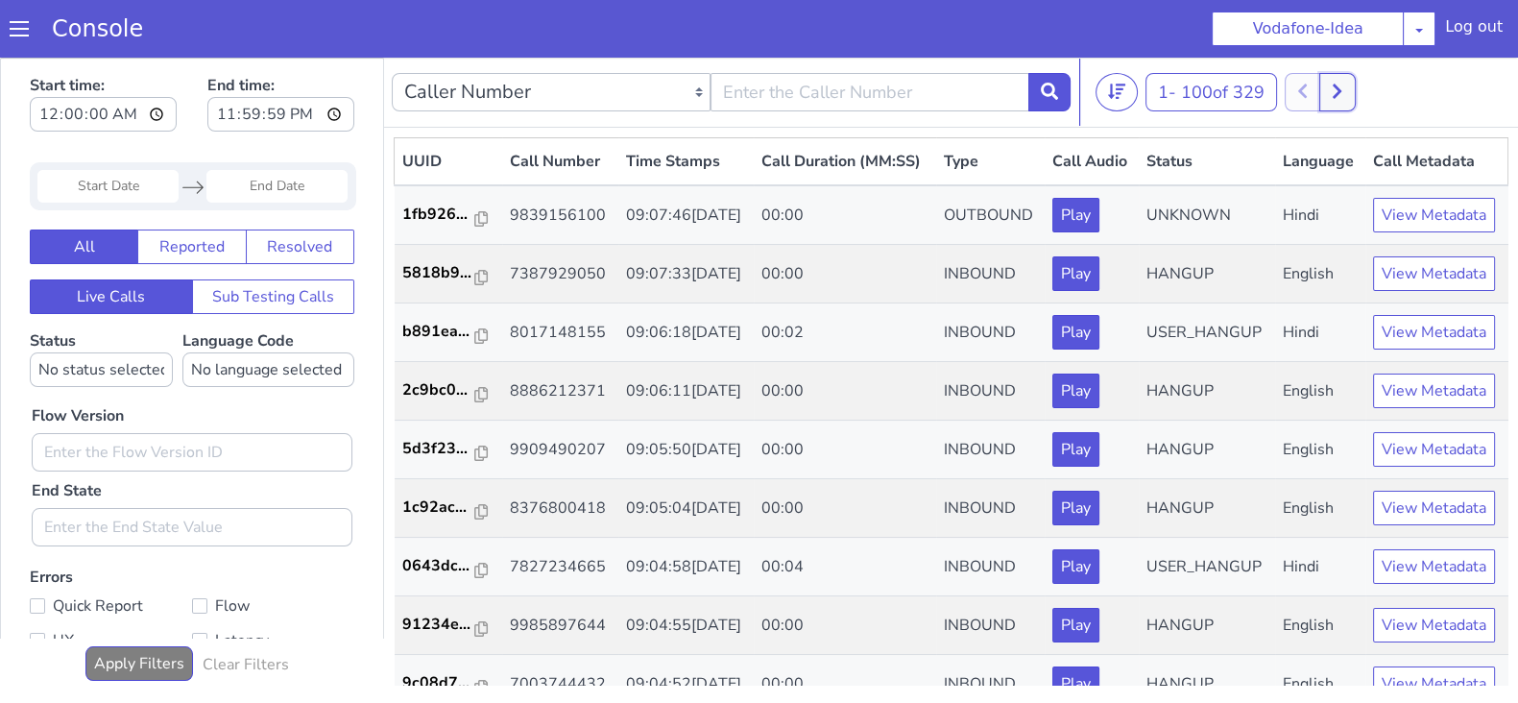
click at [1350, 87] on button at bounding box center [1337, 92] width 36 height 38
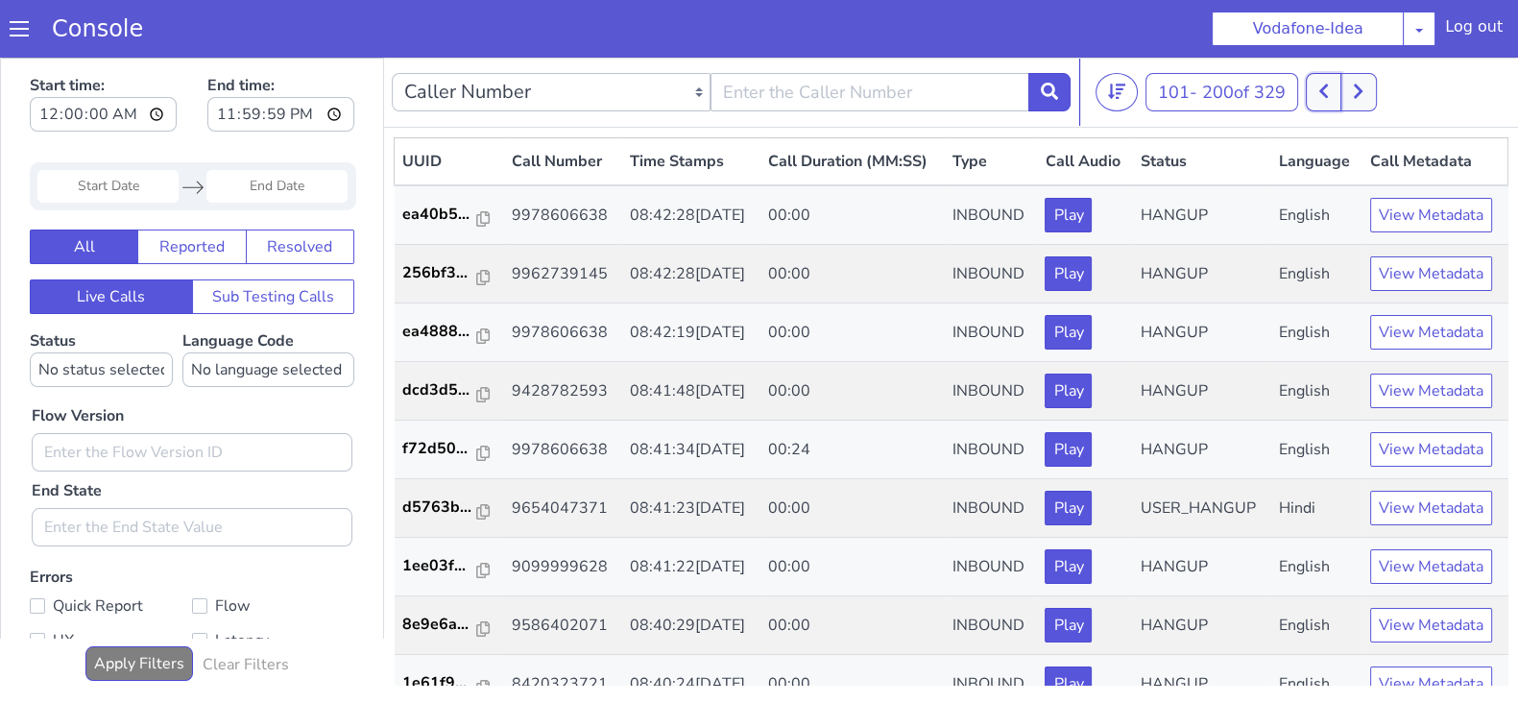
click at [1325, 91] on icon at bounding box center [1323, 91] width 9 height 14
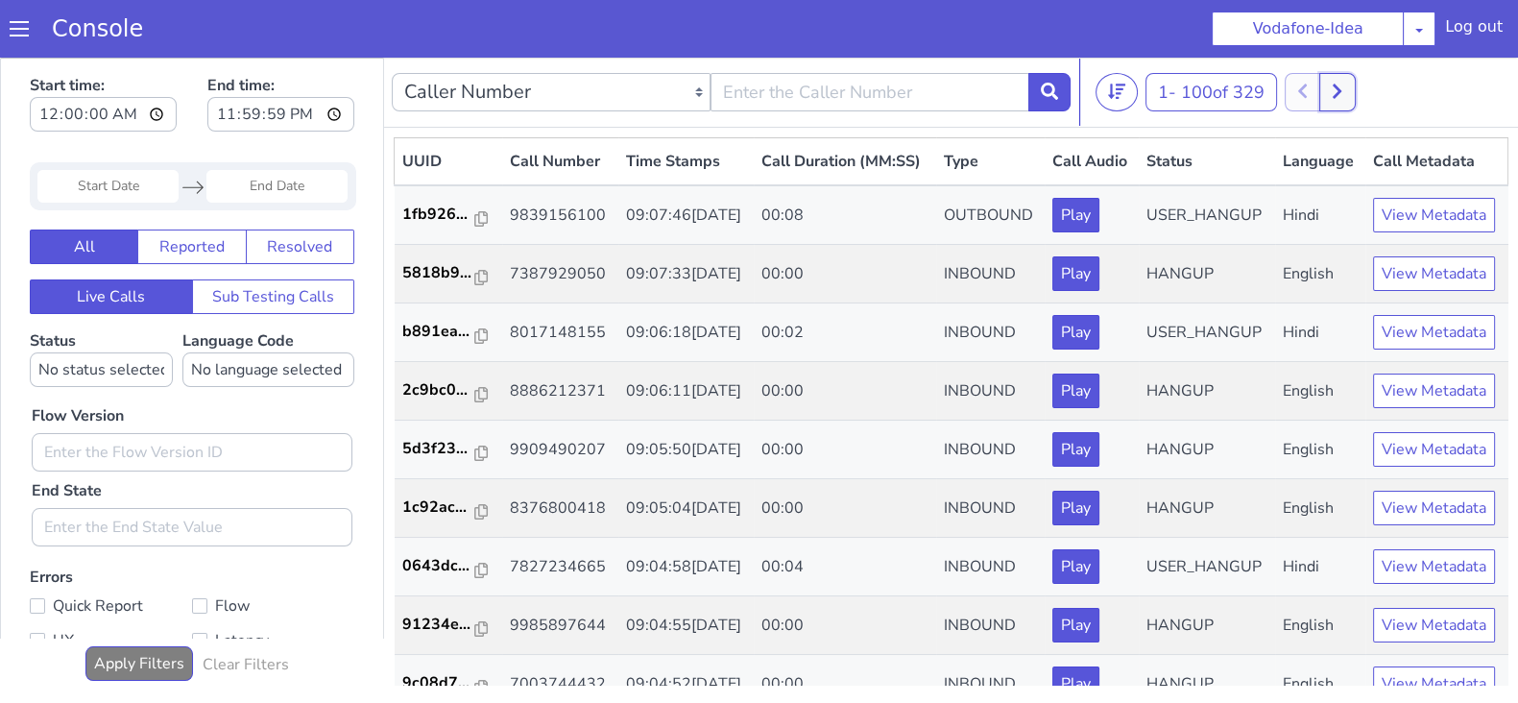
click at [1341, 90] on icon at bounding box center [1336, 91] width 9 height 14
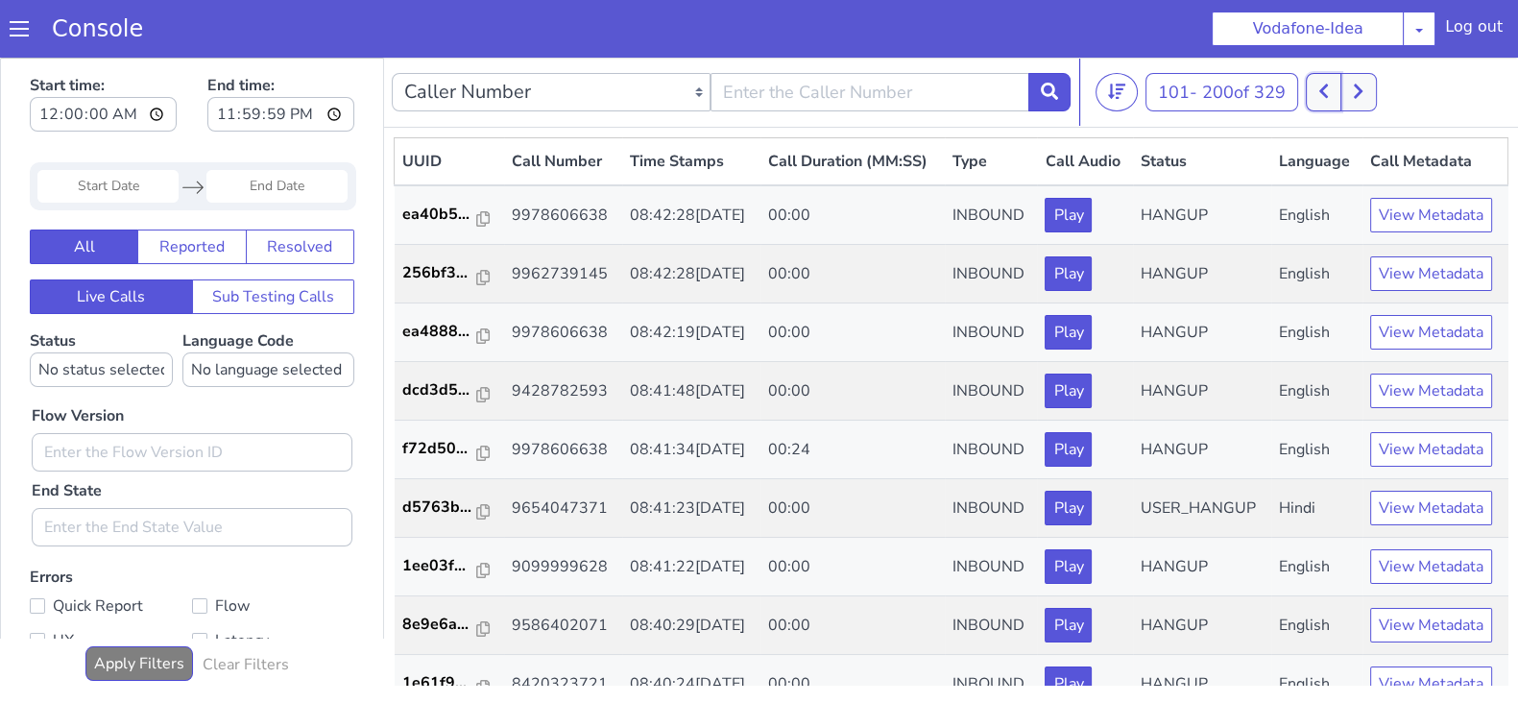
click at [1320, 87] on button at bounding box center [1324, 92] width 36 height 38
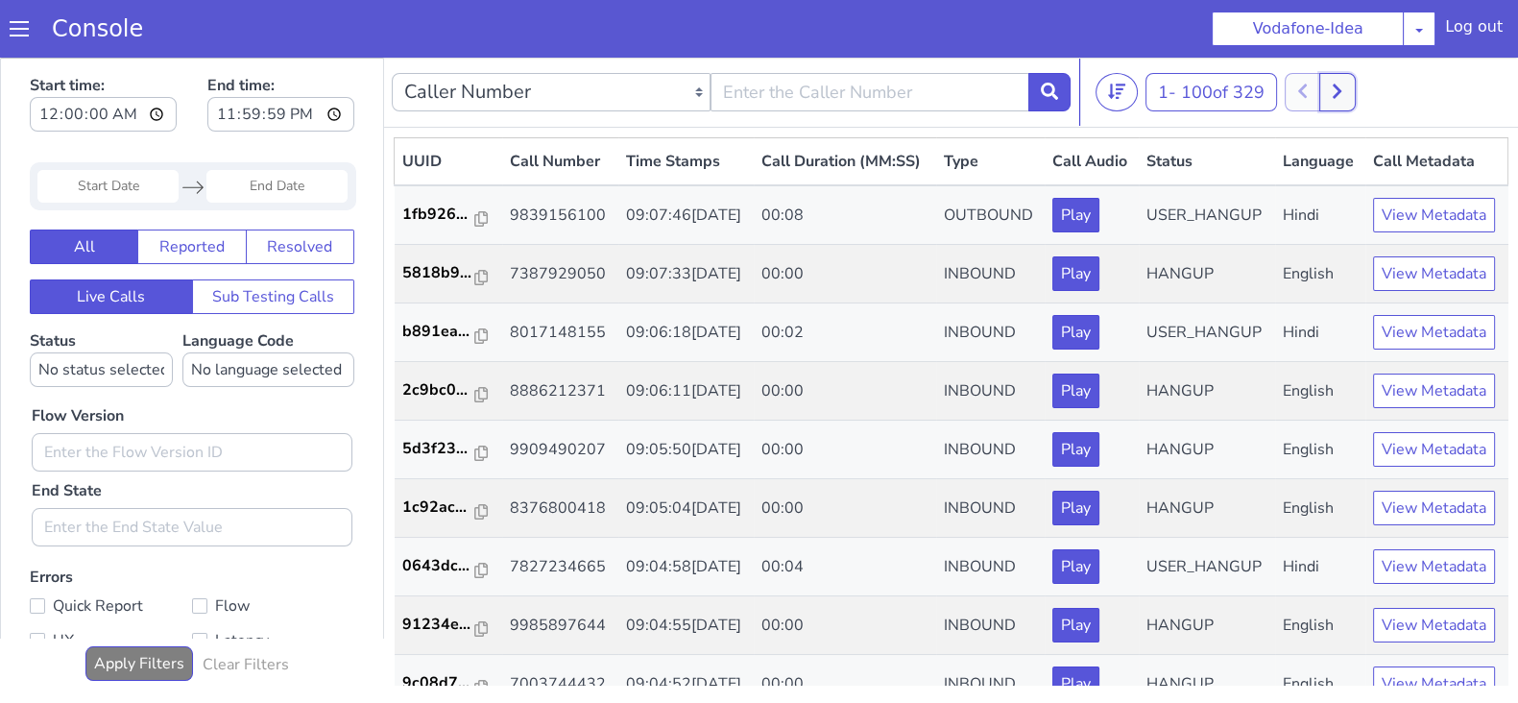
click at [1333, 92] on button at bounding box center [1337, 92] width 36 height 38
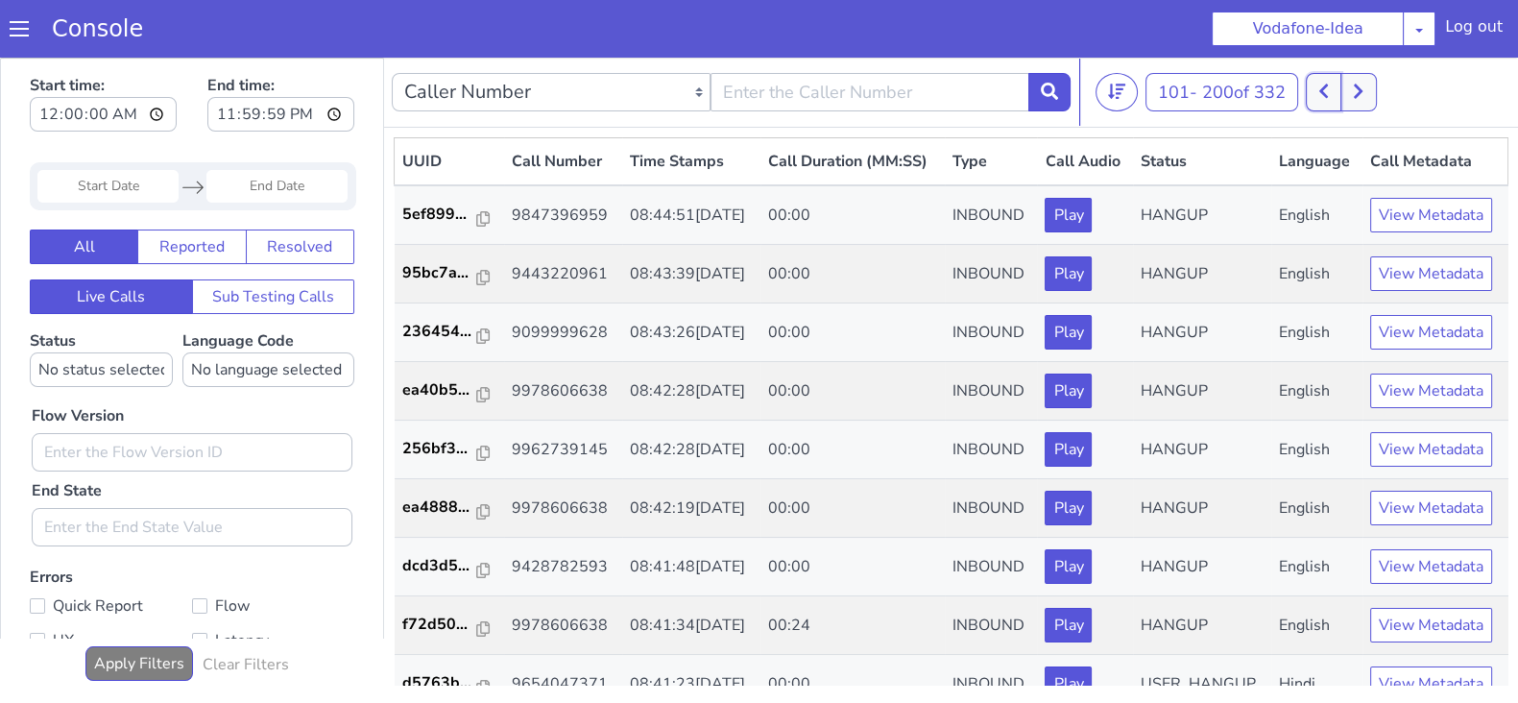
click at [1315, 90] on button at bounding box center [1324, 92] width 36 height 38
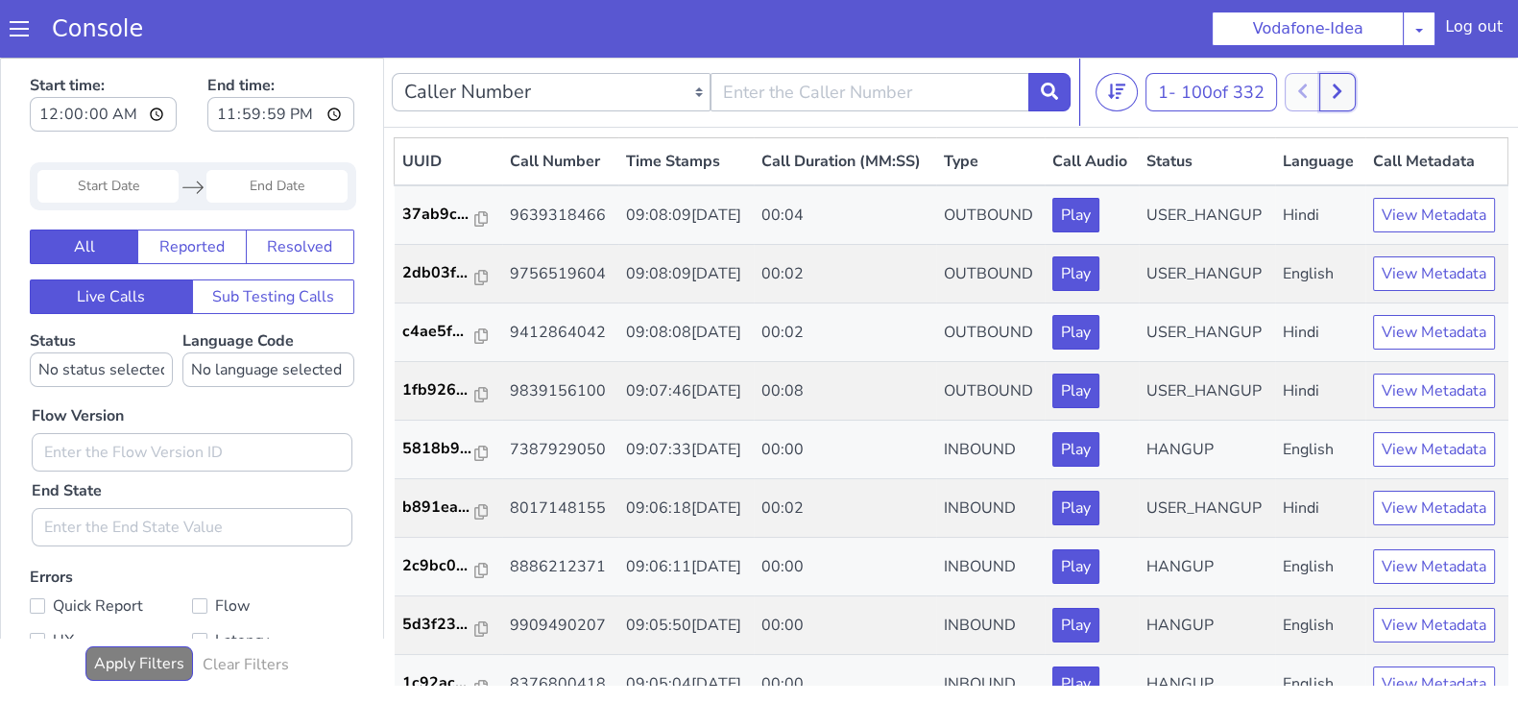
click at [1346, 94] on button at bounding box center [1337, 92] width 36 height 38
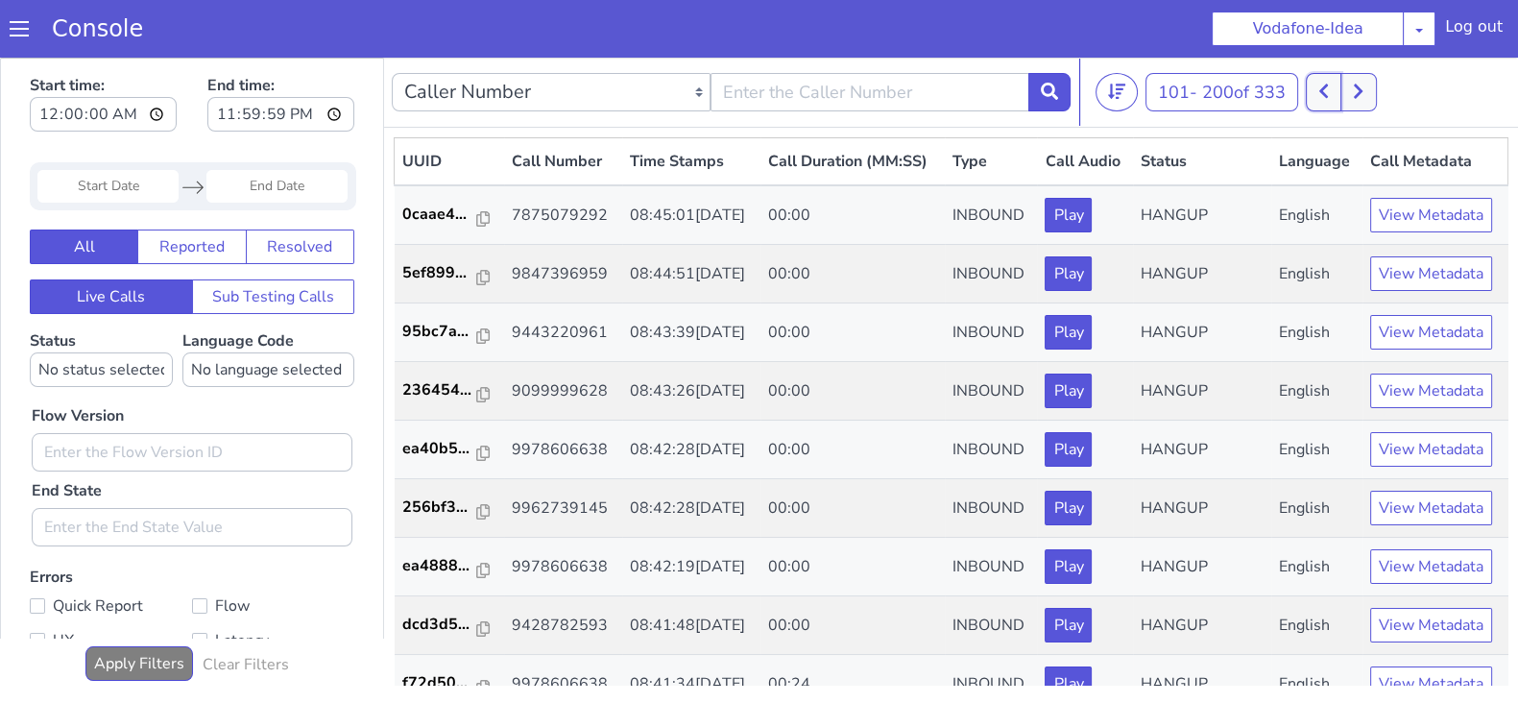
click at [1324, 95] on icon at bounding box center [1323, 91] width 11 height 17
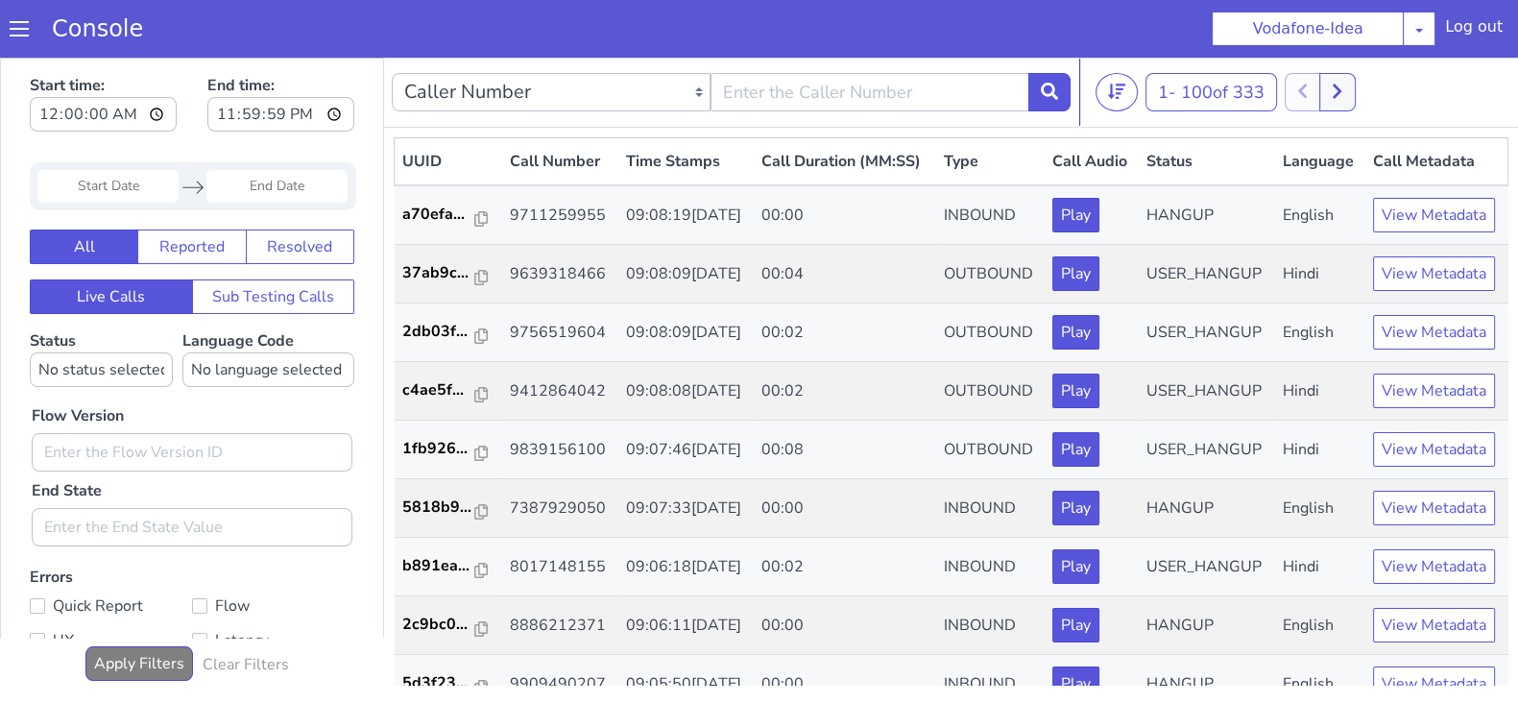
click at [1370, 92] on div "1 - 100 of 333 20 50 100" at bounding box center [1302, 92] width 415 height 38
click at [1342, 93] on icon at bounding box center [1336, 91] width 11 height 17
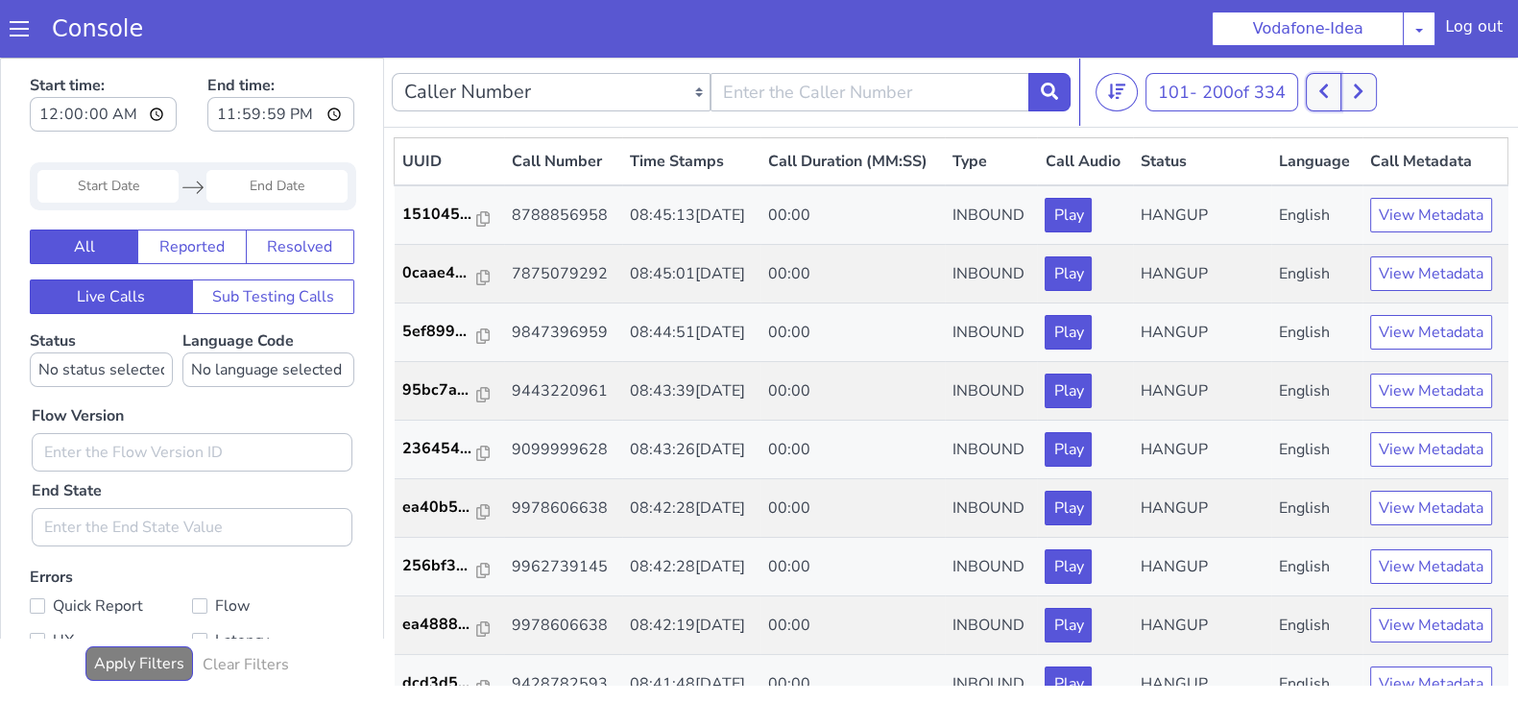
click at [1320, 93] on button at bounding box center [1324, 92] width 36 height 38
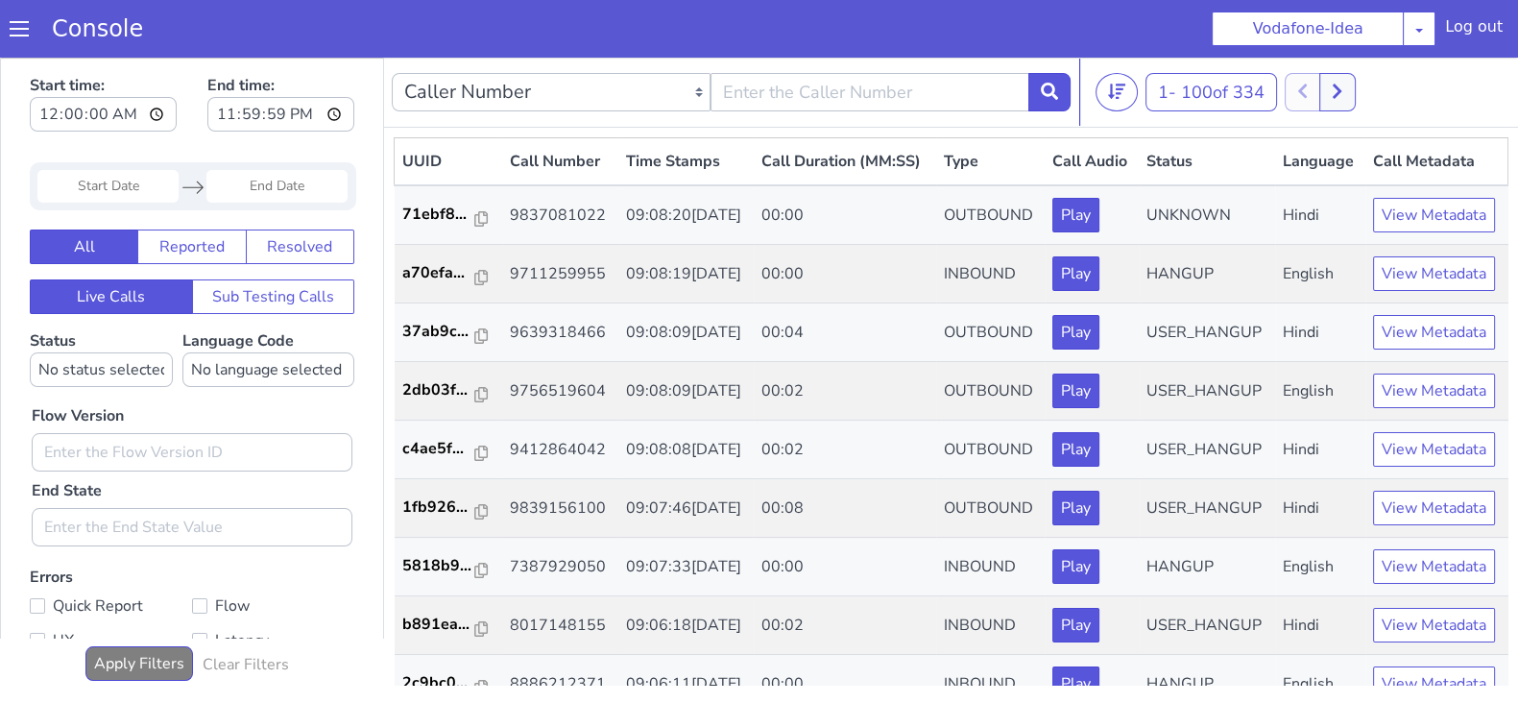
click at [1360, 92] on div "1 - 100 of 334 20 50 100" at bounding box center [1302, 92] width 415 height 38
click at [1342, 90] on icon at bounding box center [1336, 91] width 11 height 17
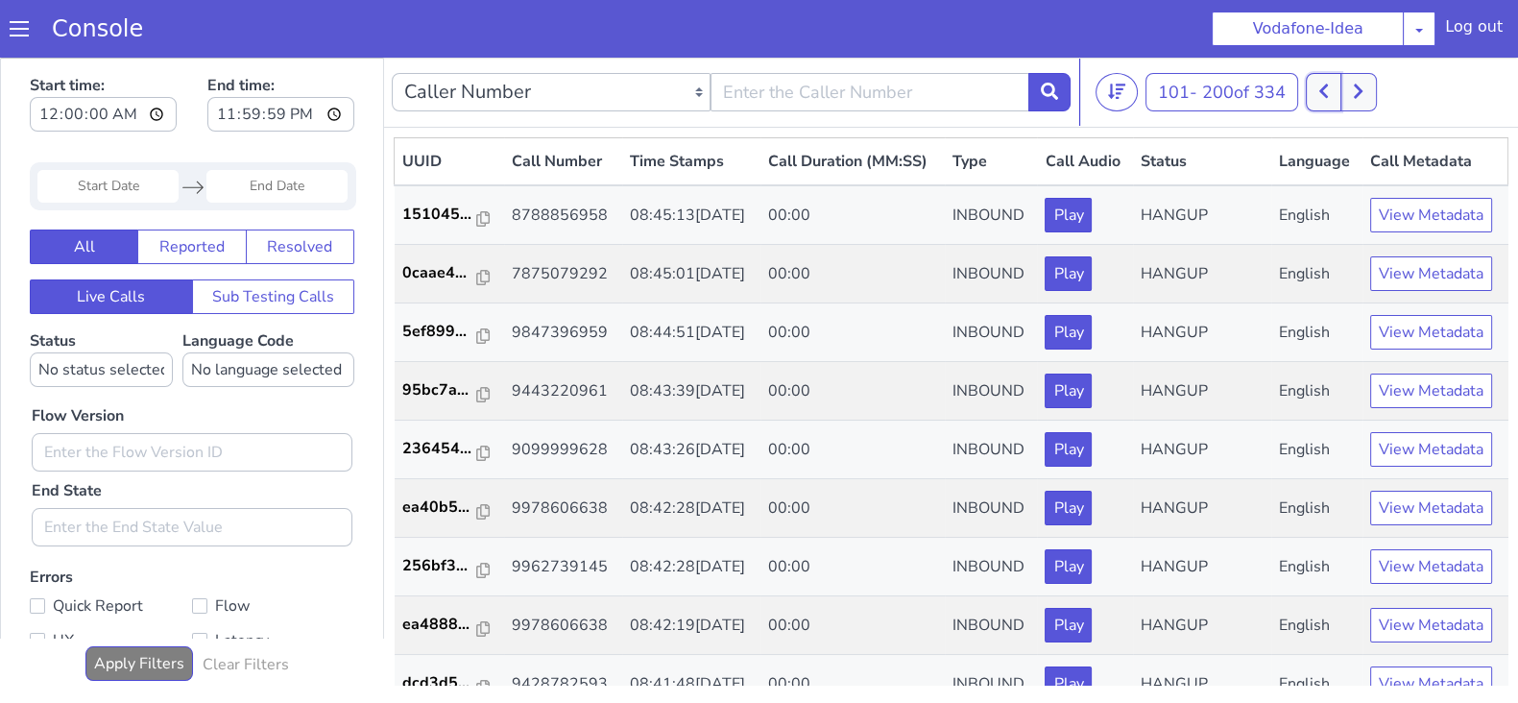
click at [1313, 97] on button at bounding box center [1324, 92] width 36 height 38
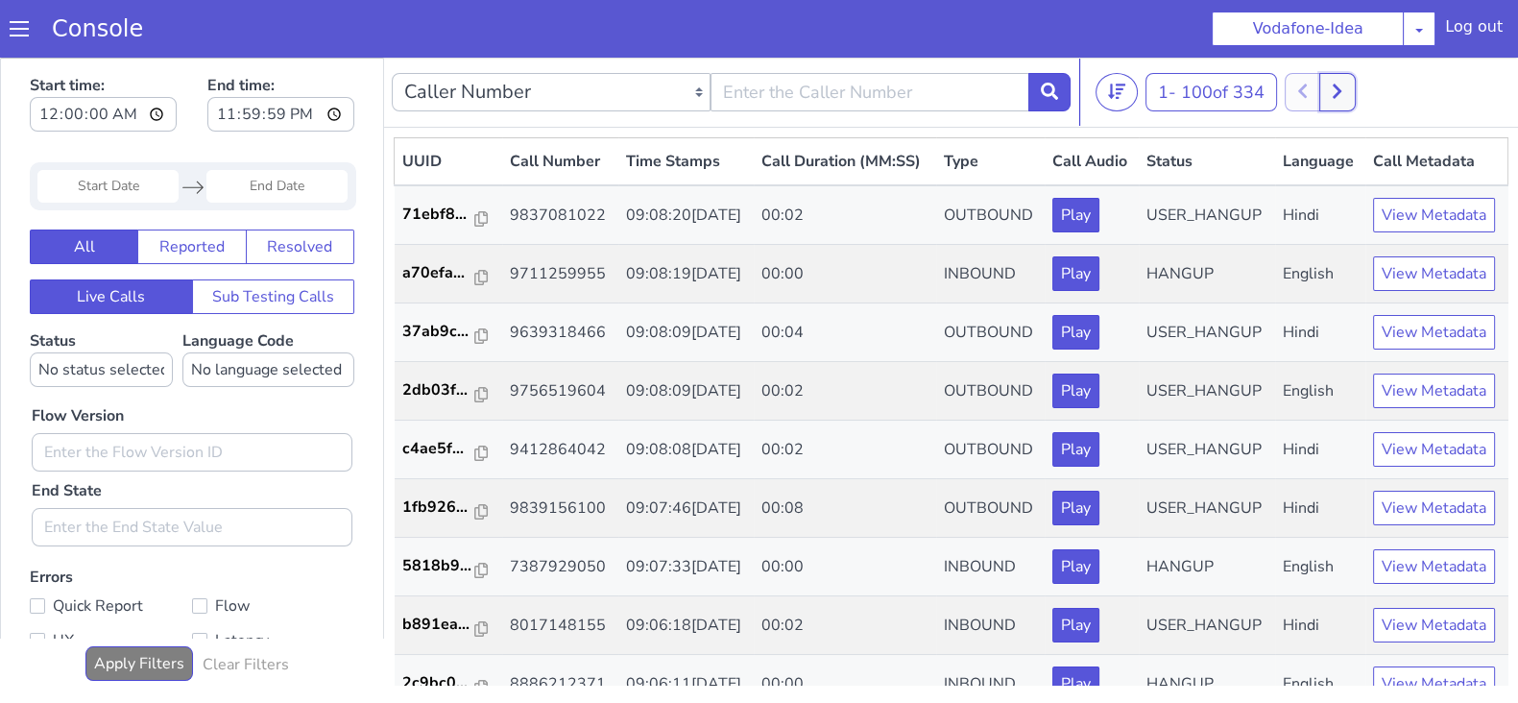
click at [1350, 91] on button at bounding box center [1337, 92] width 36 height 38
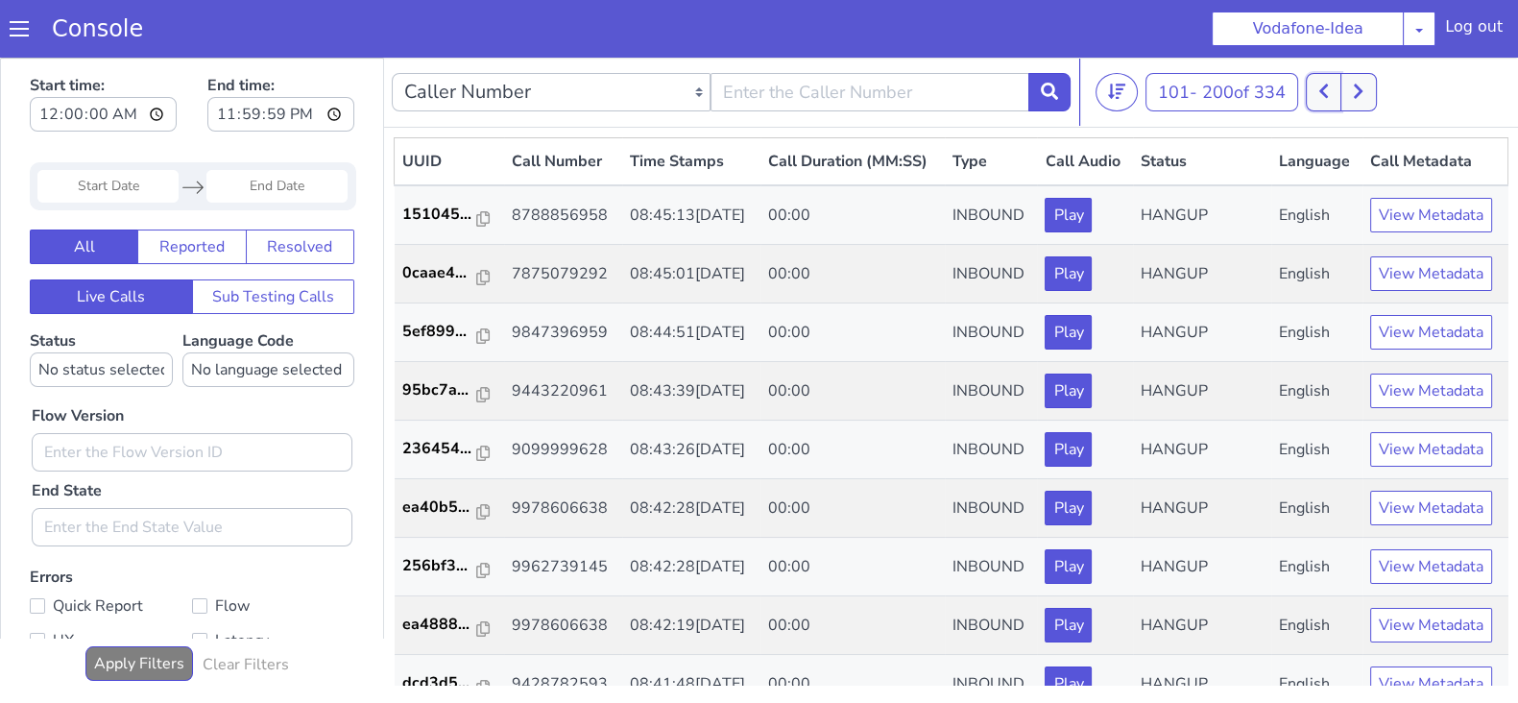
click at [1328, 84] on icon at bounding box center [1323, 91] width 9 height 14
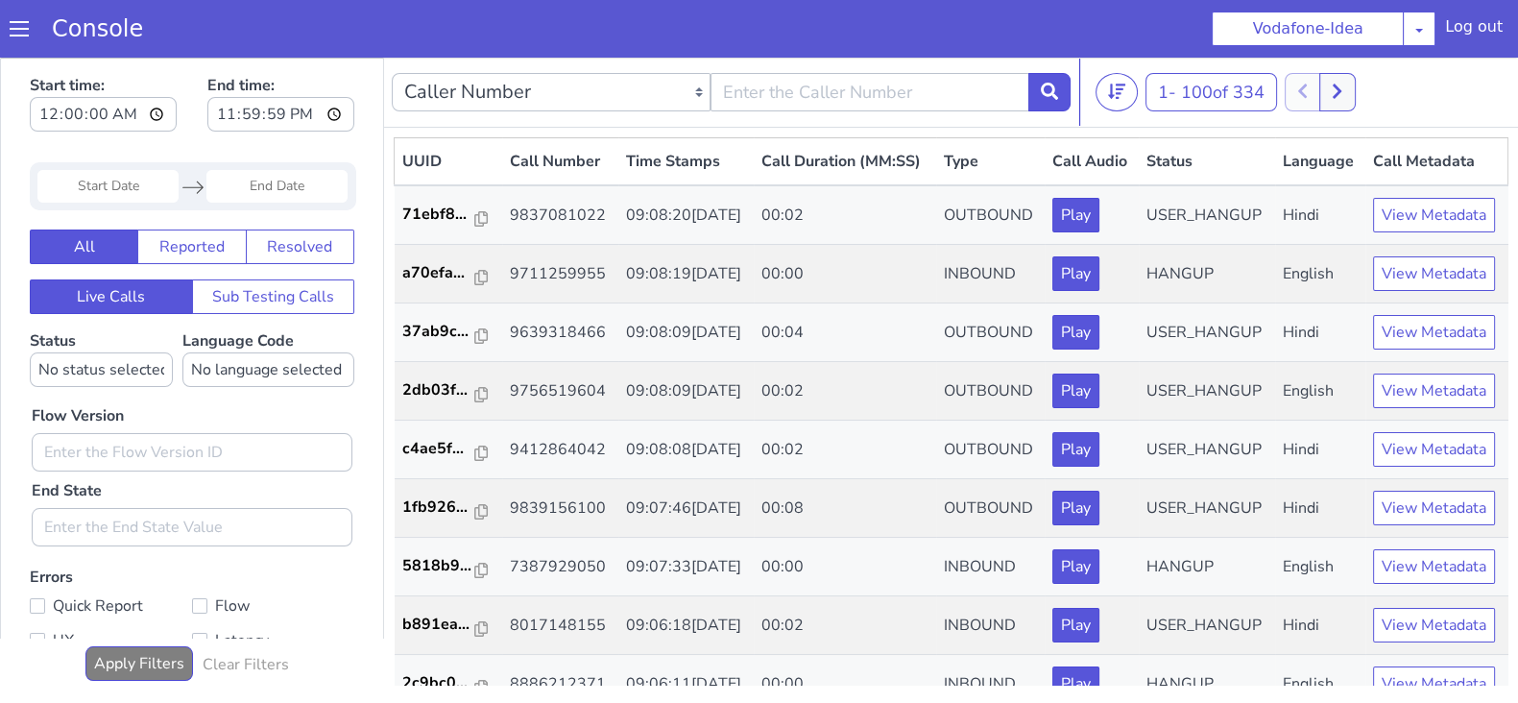
click at [1368, 93] on div "1 - 100 of 334 20 50 100" at bounding box center [1302, 92] width 415 height 38
click at [1342, 93] on icon at bounding box center [1336, 91] width 11 height 17
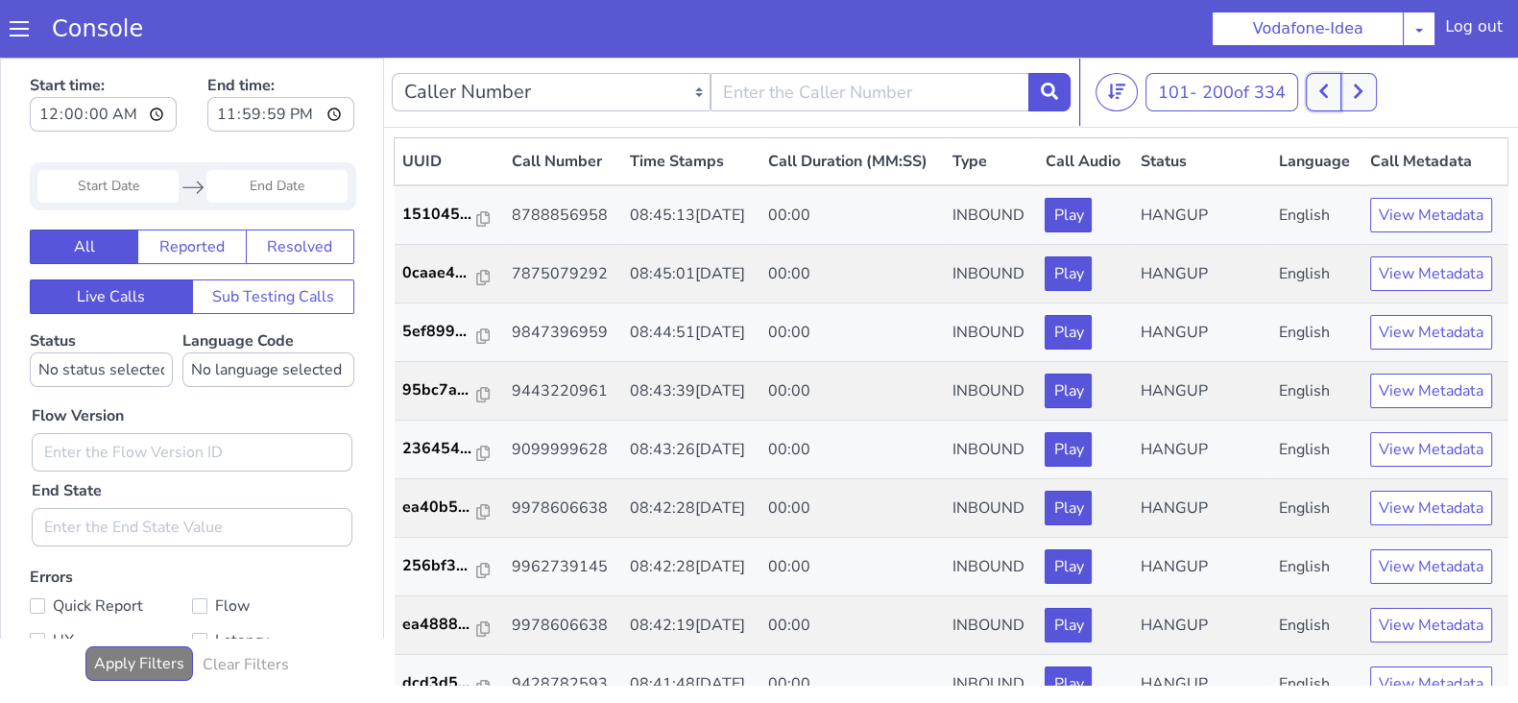
click at [1326, 91] on icon at bounding box center [1323, 91] width 9 height 14
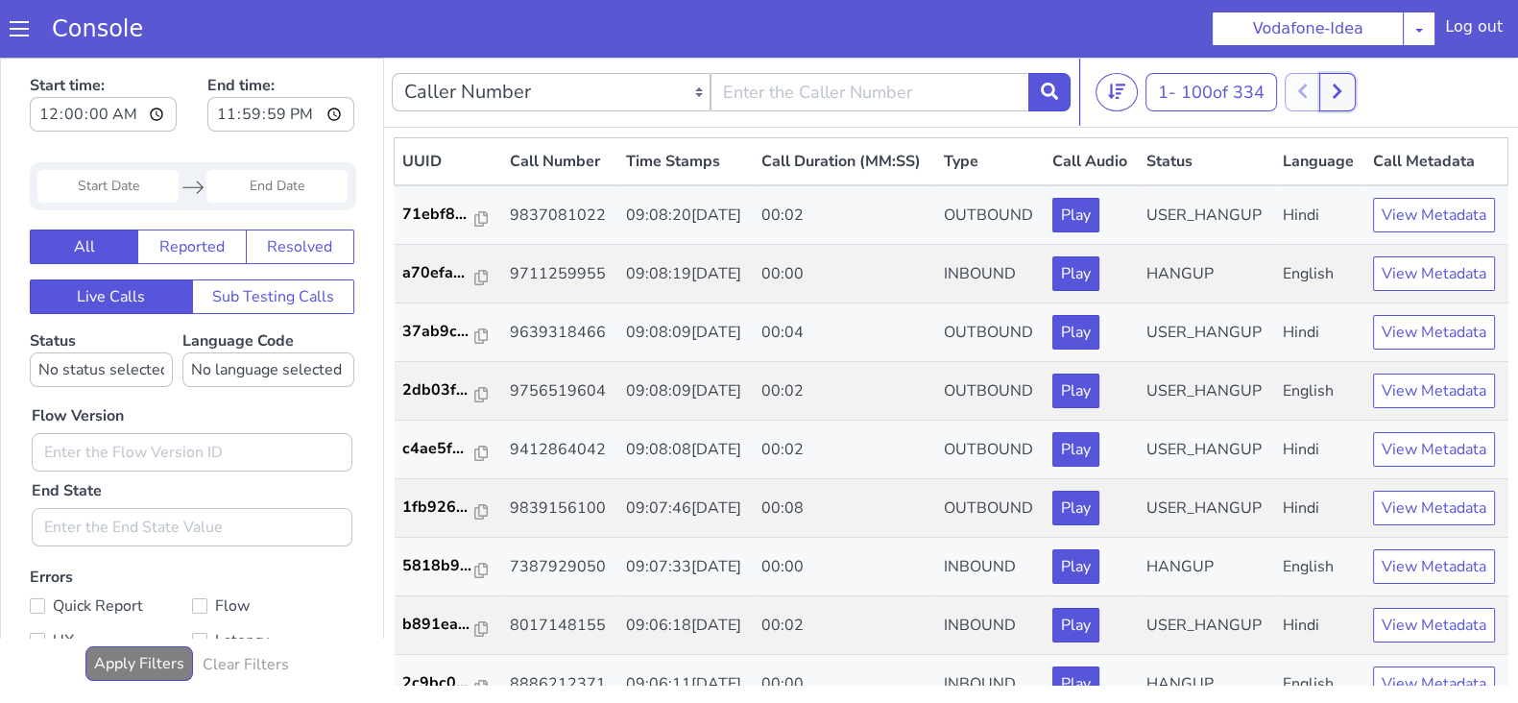
click at [1338, 98] on button at bounding box center [1337, 92] width 36 height 38
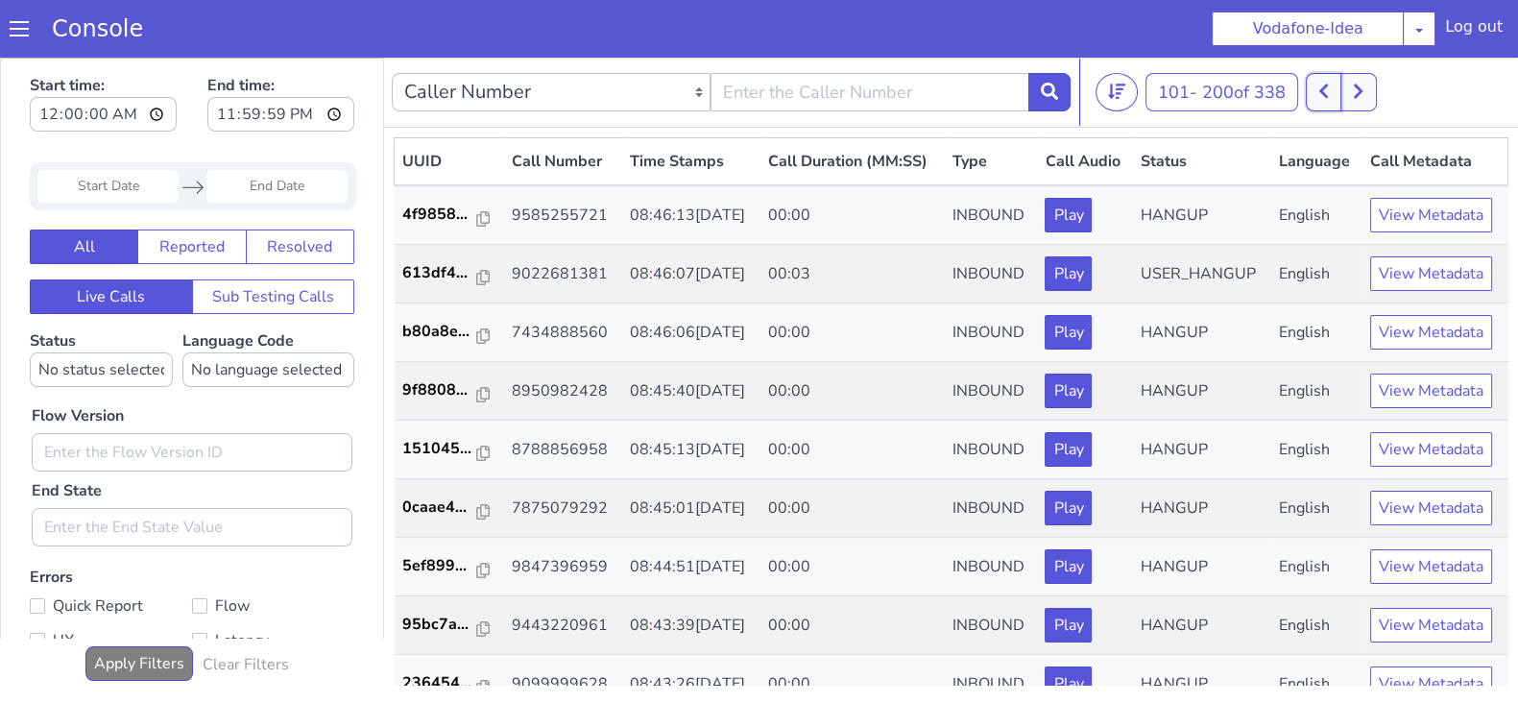
click at [1322, 96] on icon at bounding box center [1323, 91] width 11 height 17
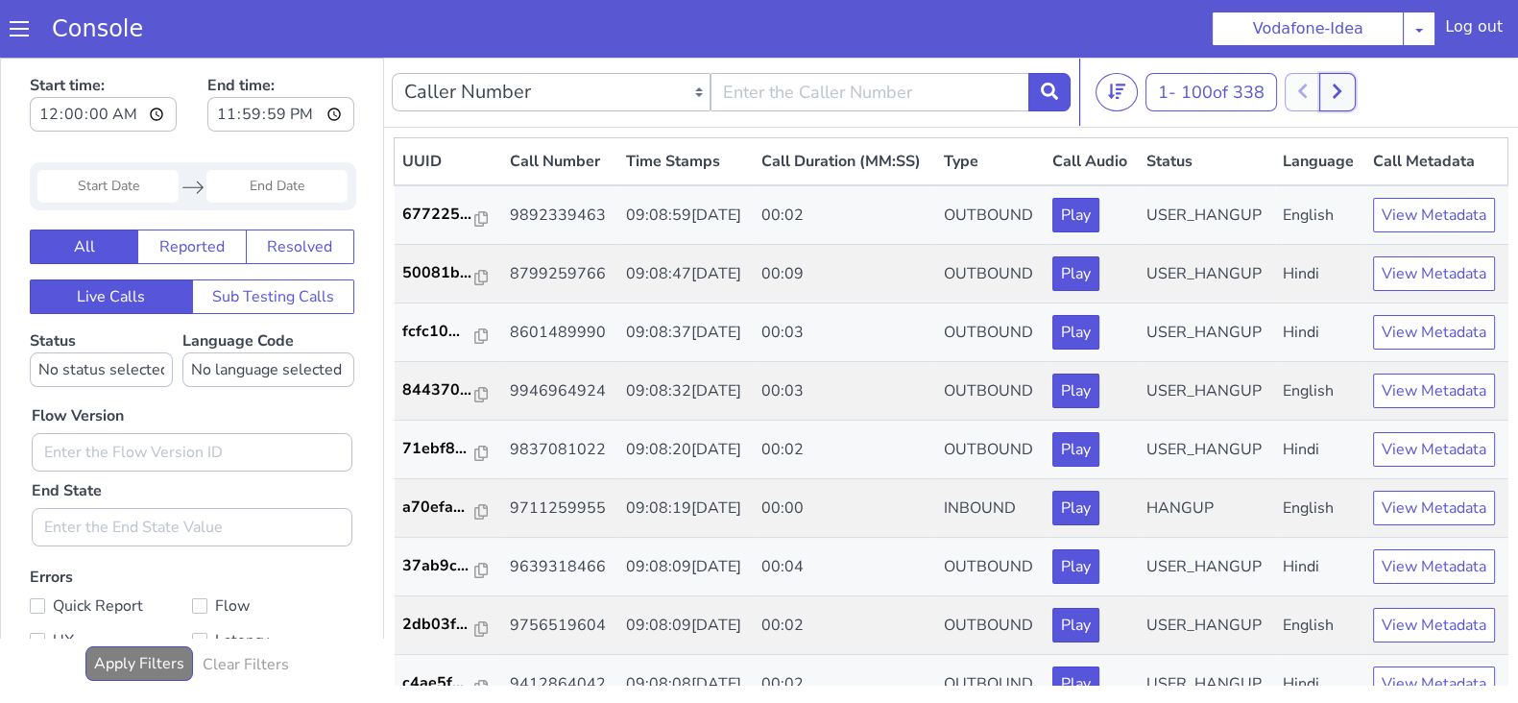
click at [1342, 89] on icon at bounding box center [1336, 91] width 11 height 17
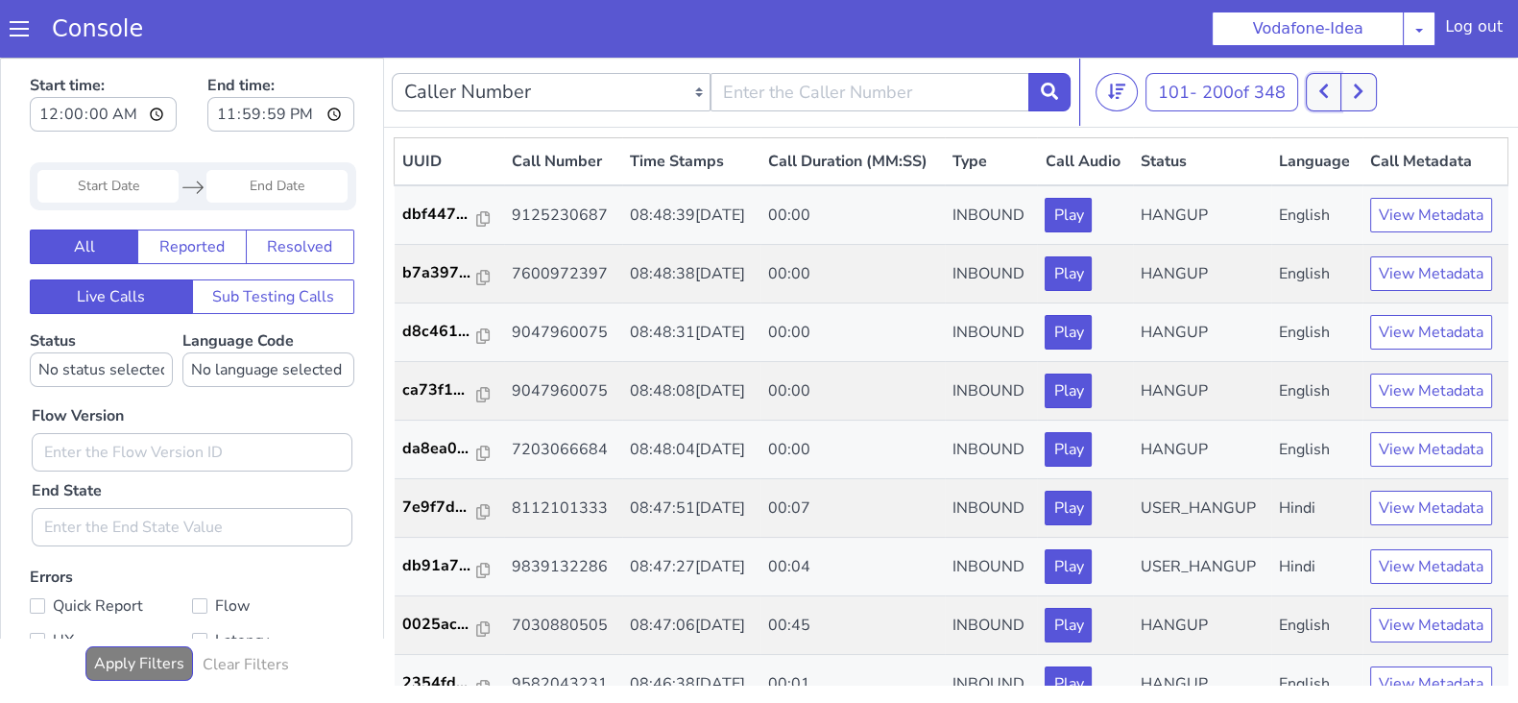
click at [1329, 89] on icon at bounding box center [1323, 91] width 11 height 17
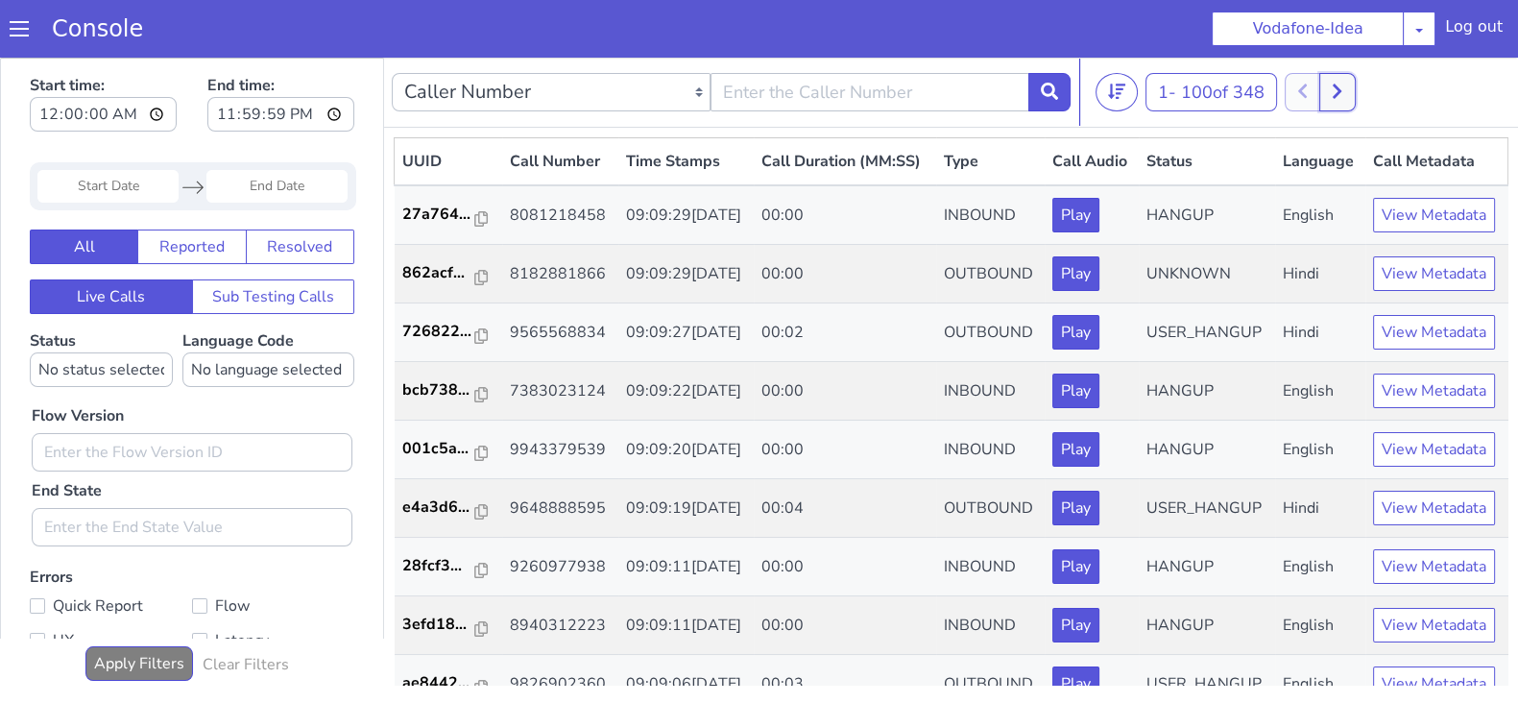
click at [1342, 83] on icon at bounding box center [1336, 91] width 11 height 17
click at [1364, 103] on button at bounding box center [1358, 92] width 36 height 38
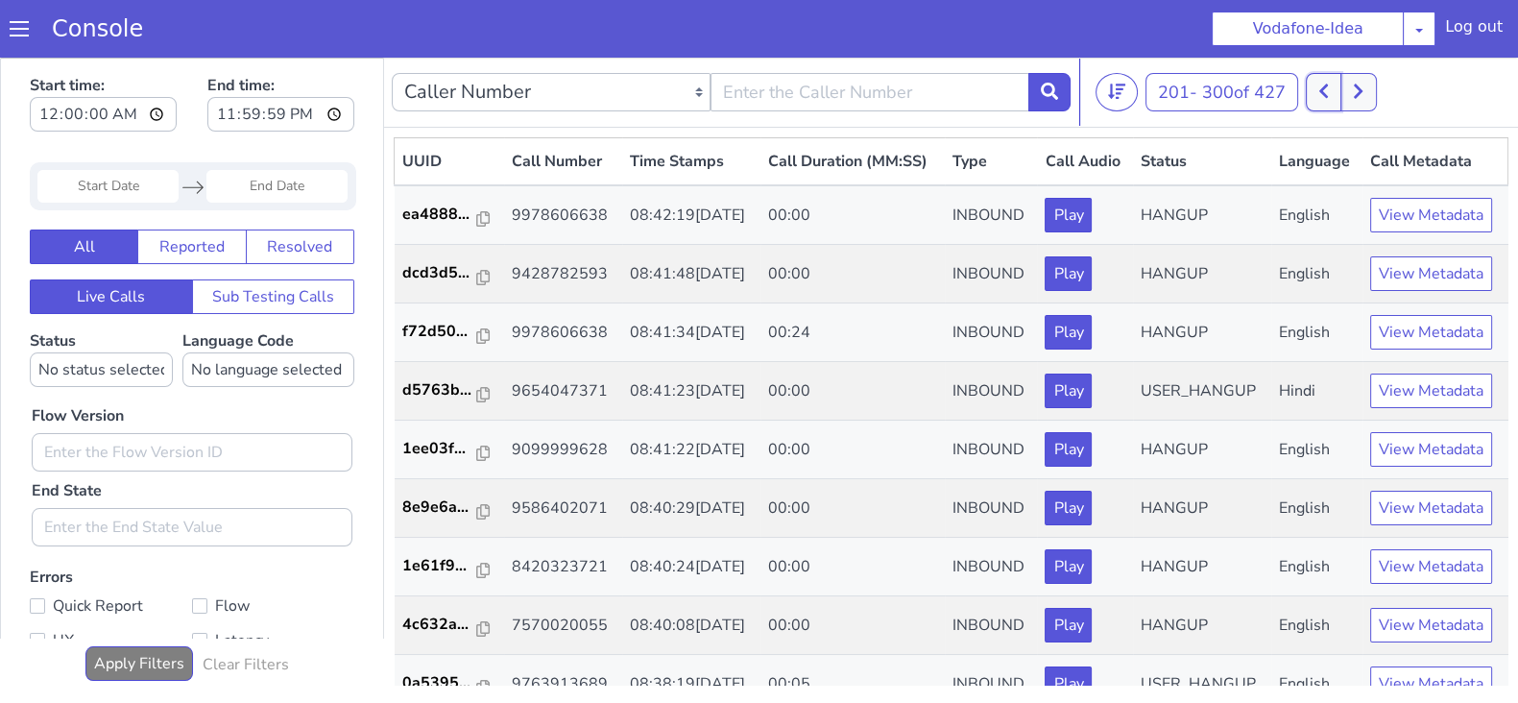
click at [1316, 103] on button at bounding box center [1324, 92] width 36 height 38
